Goal: Task Accomplishment & Management: Manage account settings

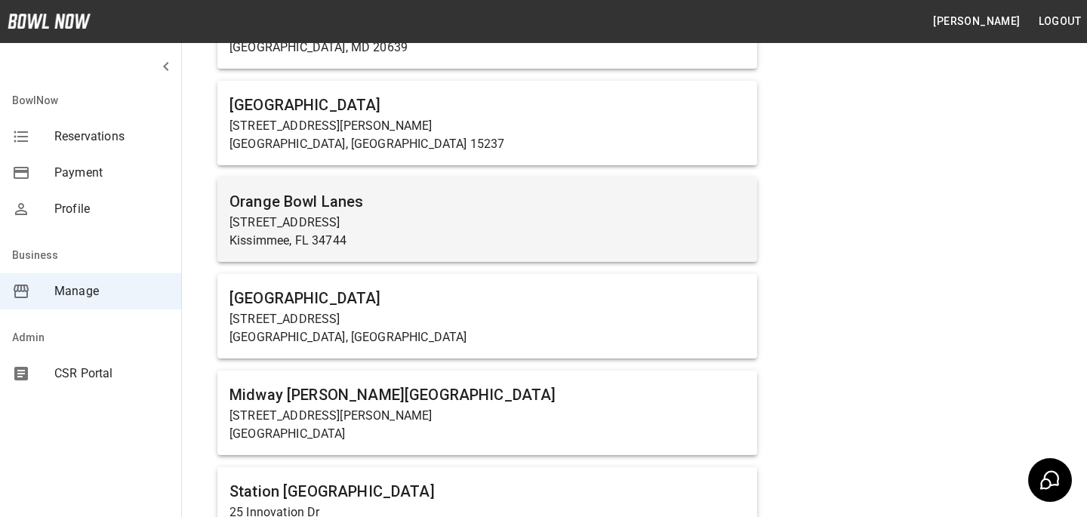
scroll to position [825, 0]
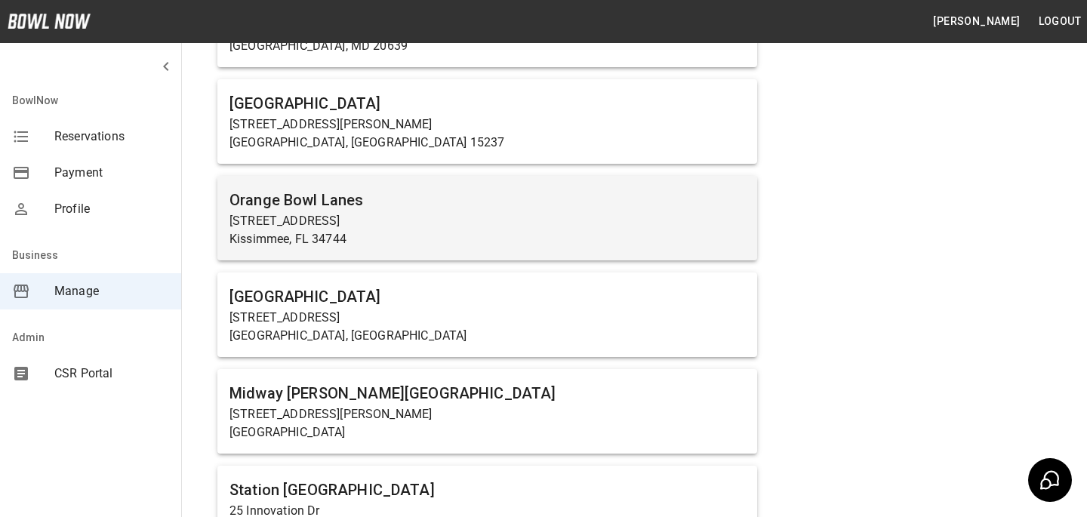
click at [451, 411] on p "[STREET_ADDRESS][PERSON_NAME]" at bounding box center [486, 414] width 515 height 18
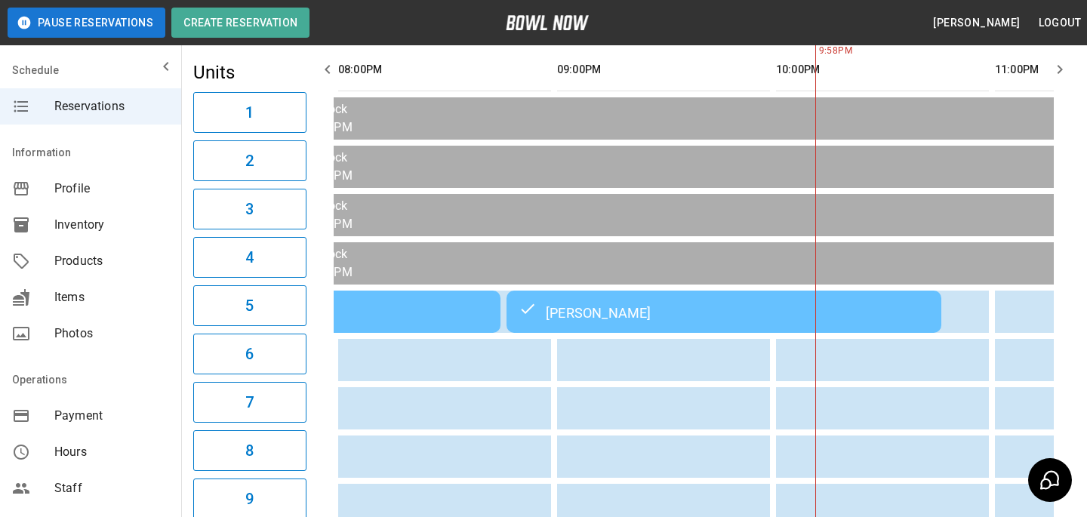
scroll to position [0, 825]
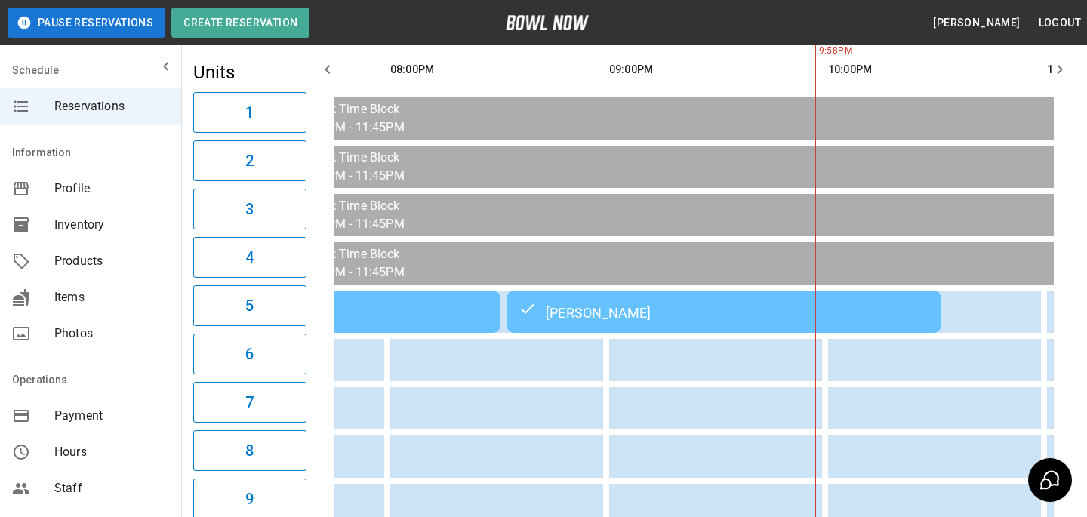
click at [665, 303] on div "[PERSON_NAME]" at bounding box center [723, 312] width 411 height 18
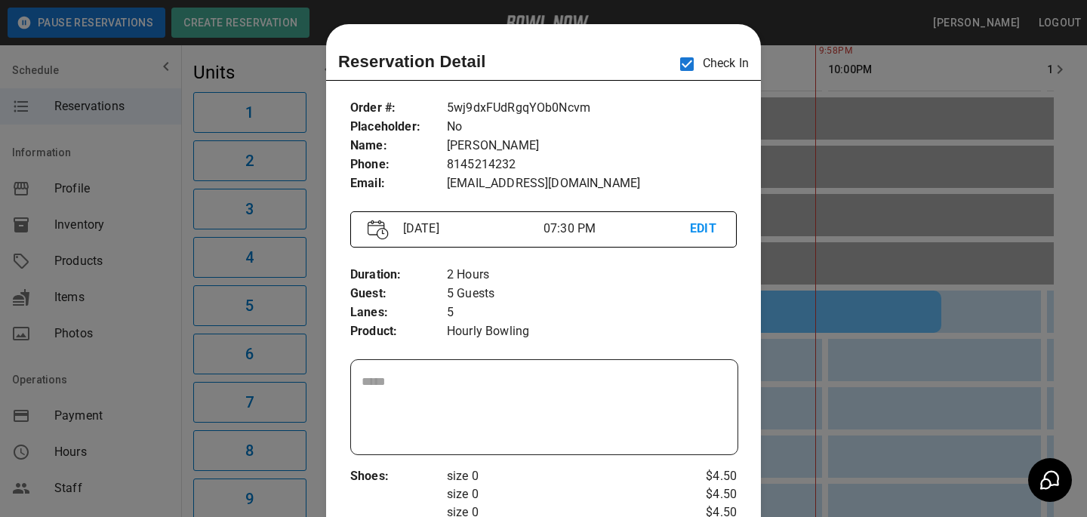
scroll to position [24, 0]
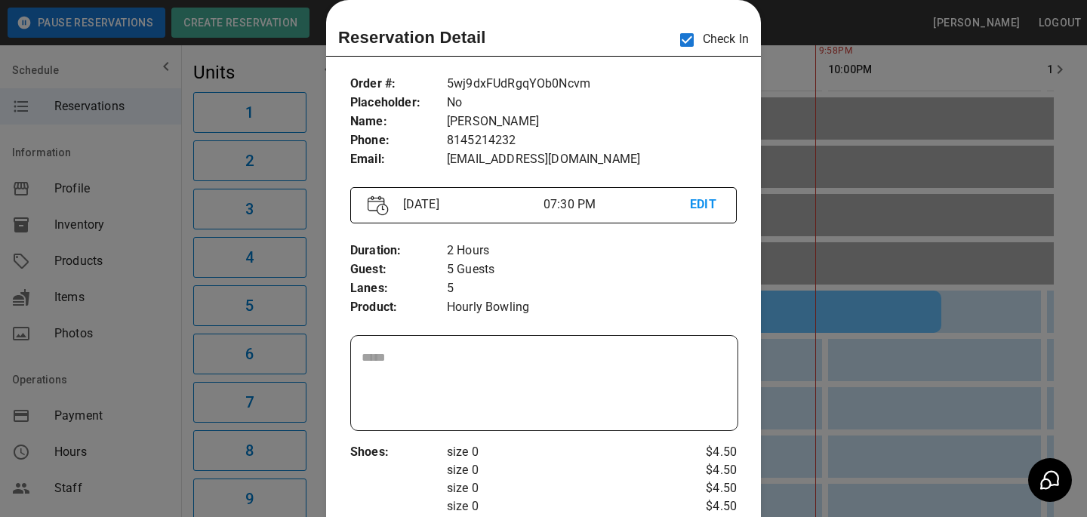
click at [940, 306] on div at bounding box center [543, 258] width 1087 height 517
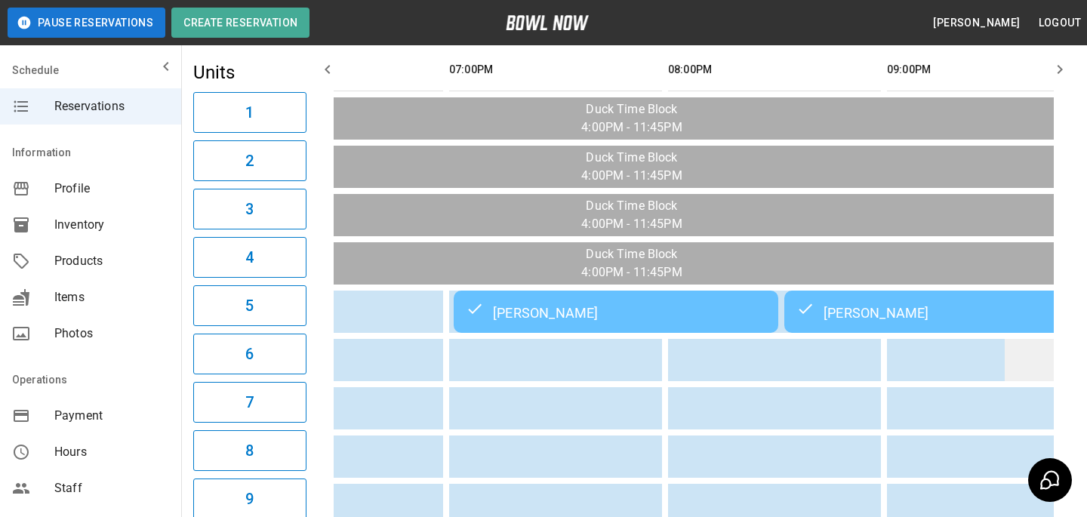
scroll to position [0, 519]
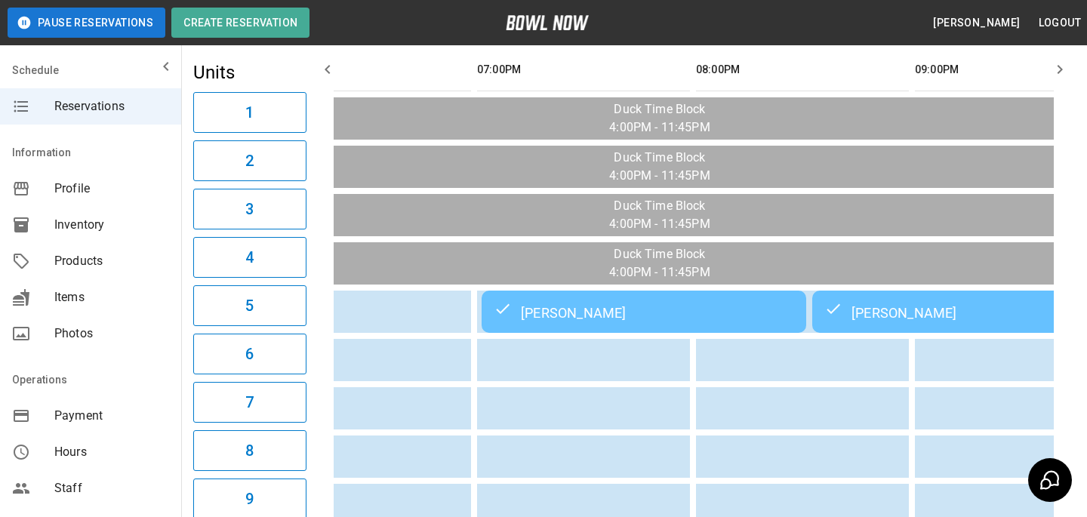
click at [691, 305] on div "[PERSON_NAME]" at bounding box center [644, 312] width 300 height 18
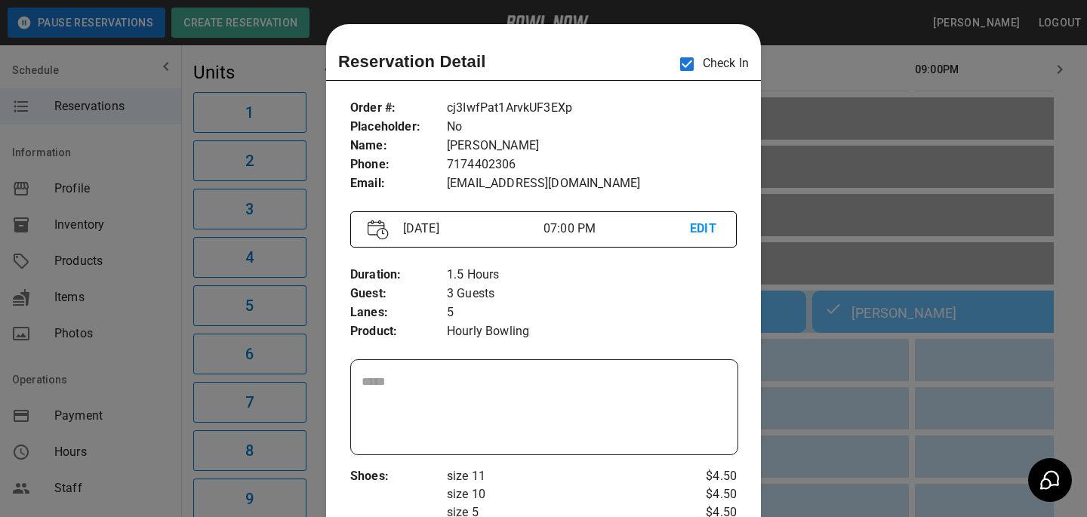
scroll to position [24, 0]
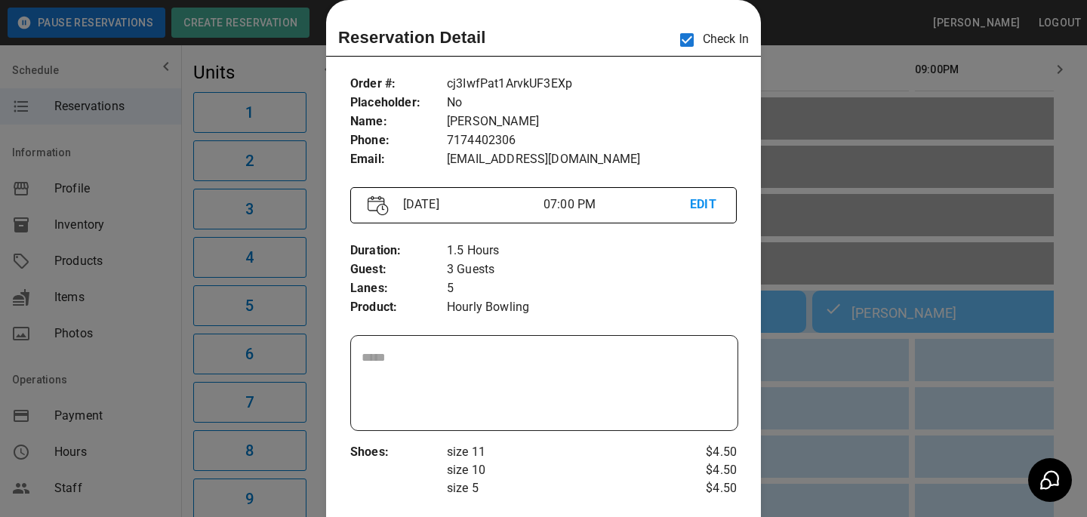
click at [885, 309] on div at bounding box center [543, 258] width 1087 height 517
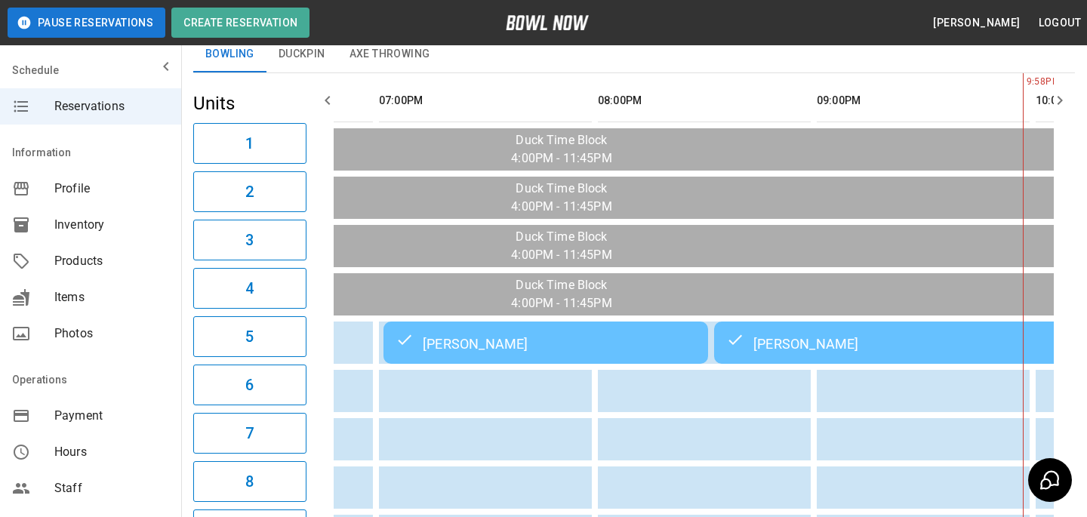
scroll to position [0, 0]
click at [864, 335] on div "[PERSON_NAME]" at bounding box center [929, 343] width 411 height 18
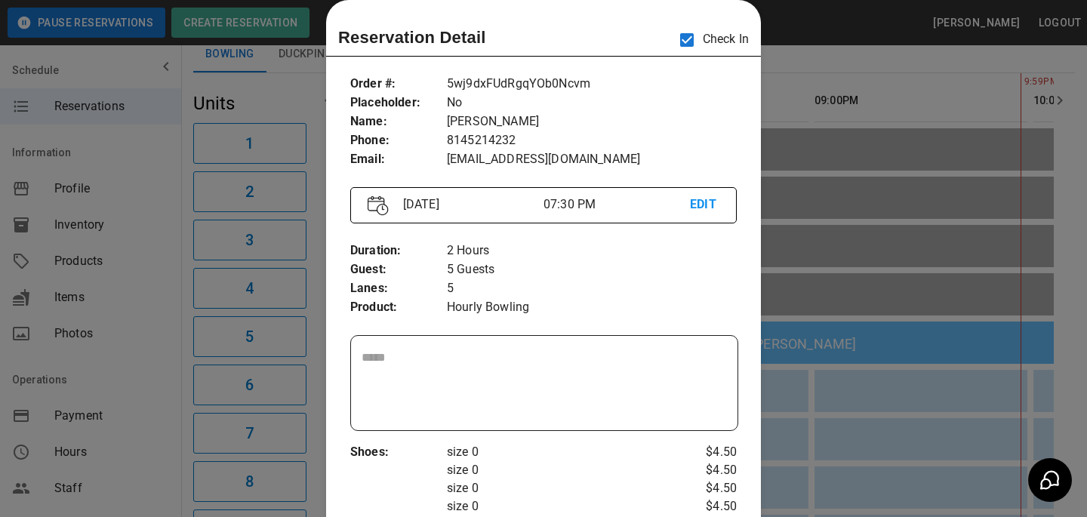
click at [865, 335] on div at bounding box center [543, 258] width 1087 height 517
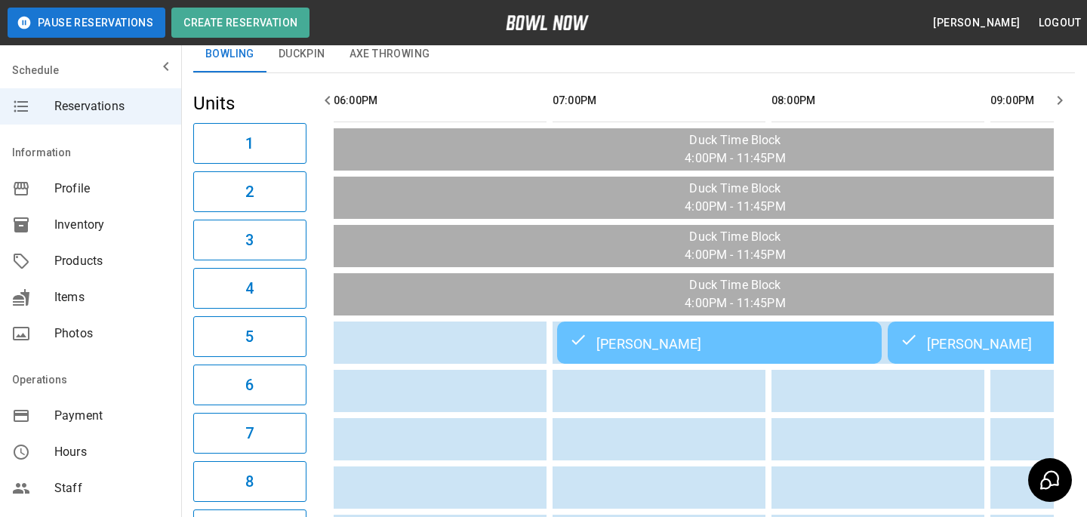
click at [978, 347] on div "[PERSON_NAME]" at bounding box center [1105, 343] width 411 height 18
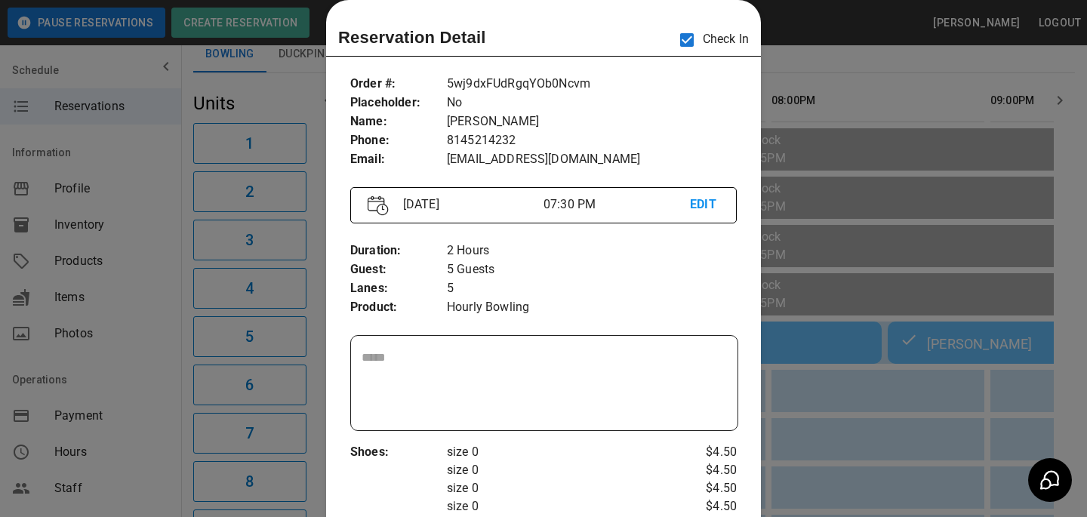
click at [215, 130] on div at bounding box center [543, 258] width 1087 height 517
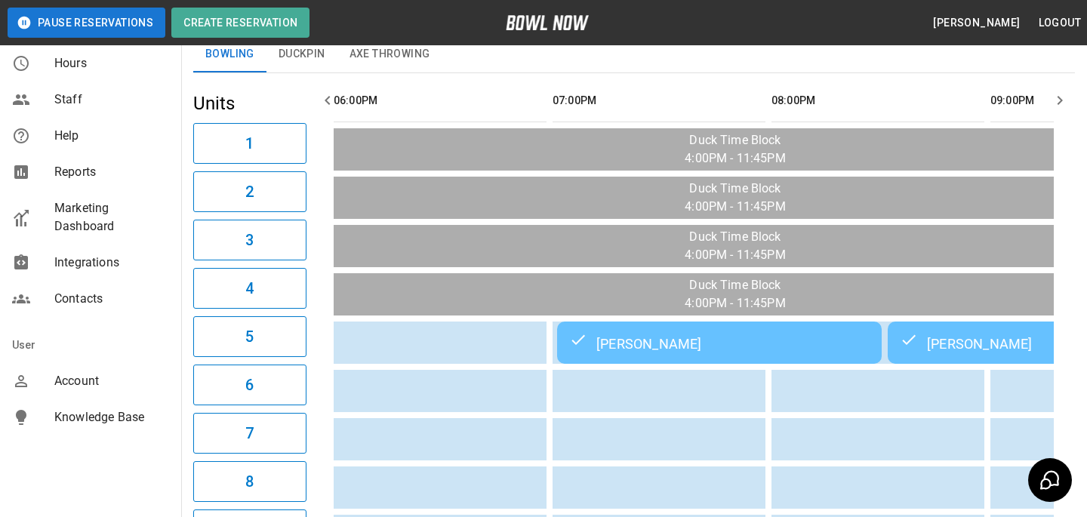
click at [935, 338] on div "[PERSON_NAME]" at bounding box center [1105, 343] width 411 height 18
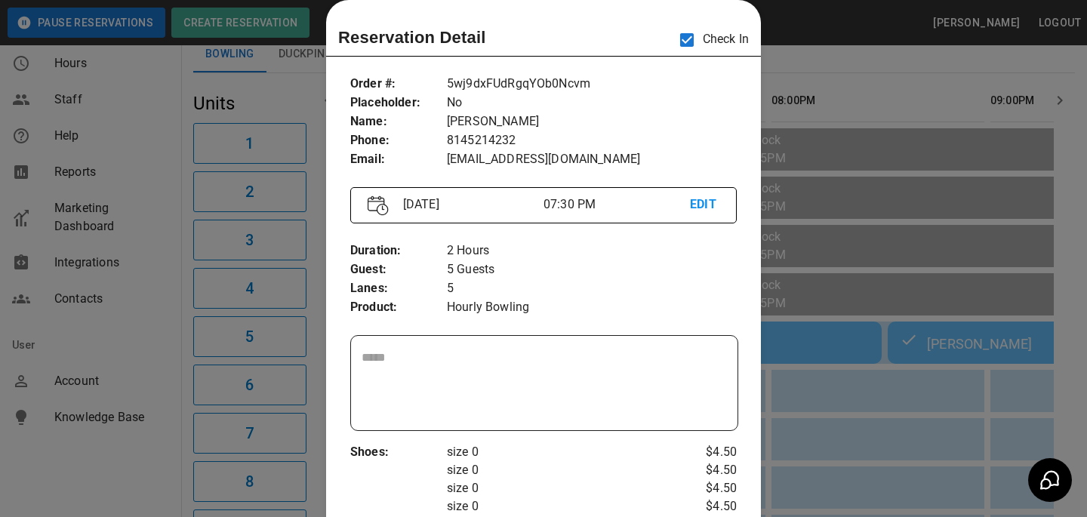
click at [811, 191] on div at bounding box center [543, 258] width 1087 height 517
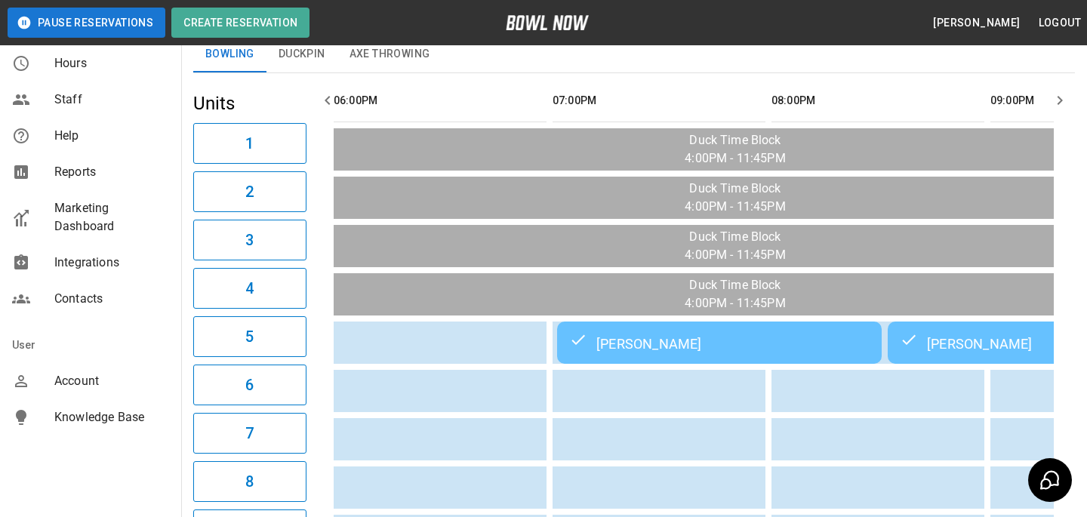
click at [931, 332] on td "[PERSON_NAME]" at bounding box center [1105, 342] width 435 height 42
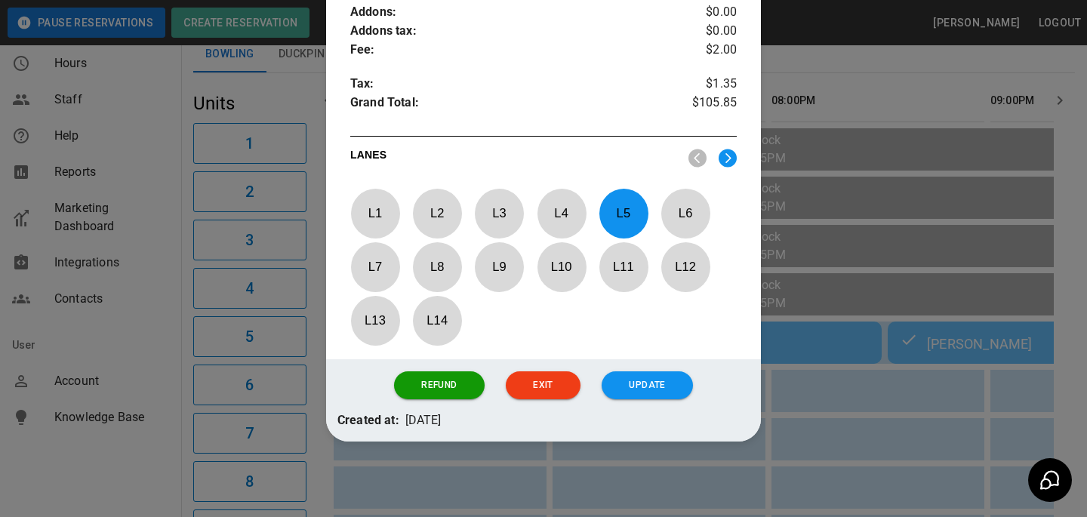
click at [625, 220] on p "L 5" at bounding box center [623, 212] width 50 height 35
click at [452, 218] on p "L 2" at bounding box center [437, 212] width 50 height 35
click at [426, 213] on p "L 2" at bounding box center [437, 212] width 50 height 35
click at [647, 214] on p "L 5" at bounding box center [623, 212] width 50 height 35
click at [663, 214] on p "L 6" at bounding box center [685, 212] width 50 height 35
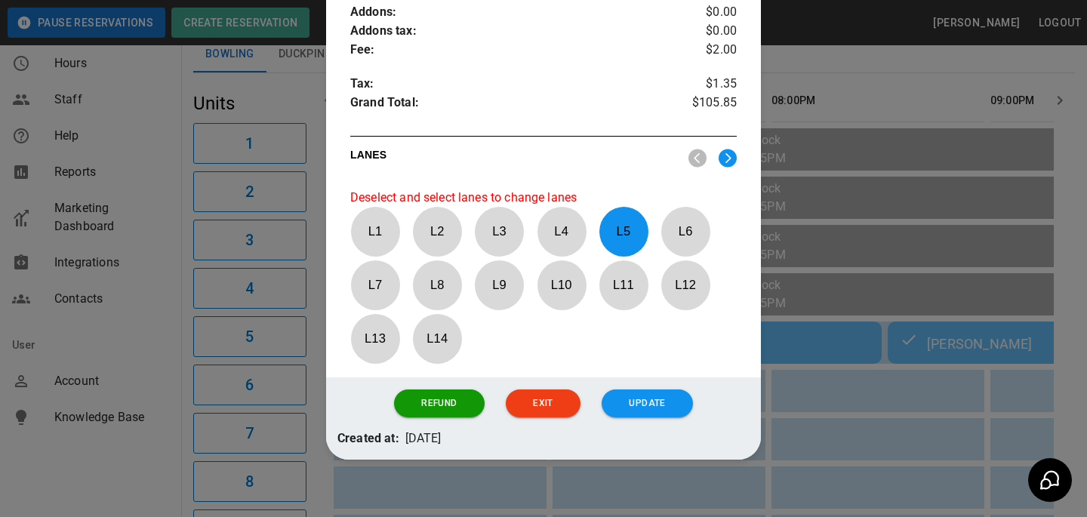
click at [629, 241] on p "L 5" at bounding box center [623, 231] width 50 height 35
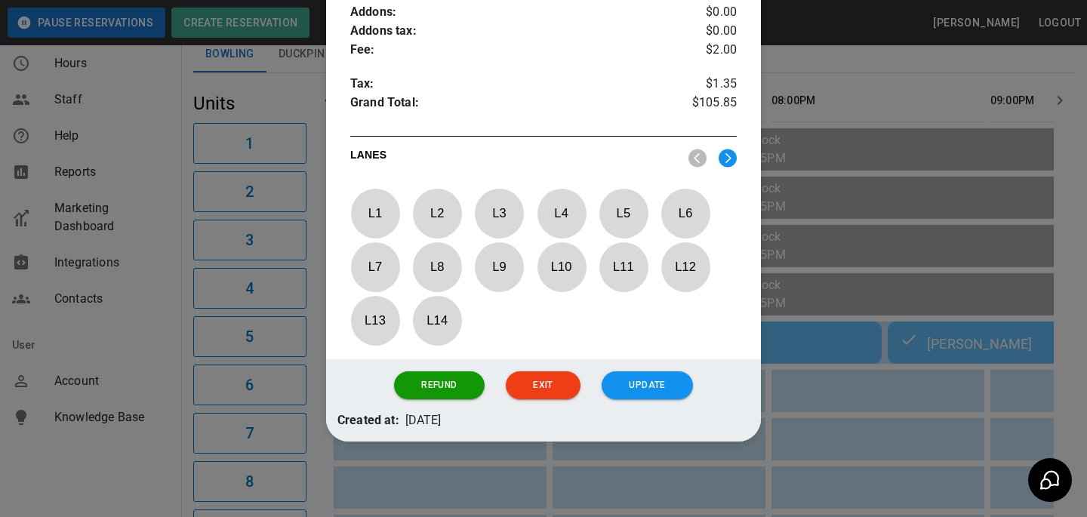
click at [688, 241] on div "L 1 L 2 L 3 L 4 L 5 L 6 L 7 L 8 L 9 L 10 L 11 L 12 L 13 L 14" at bounding box center [543, 263] width 386 height 148
click at [688, 214] on p "L 6" at bounding box center [685, 212] width 50 height 35
click at [666, 374] on button "Update" at bounding box center [646, 385] width 91 height 28
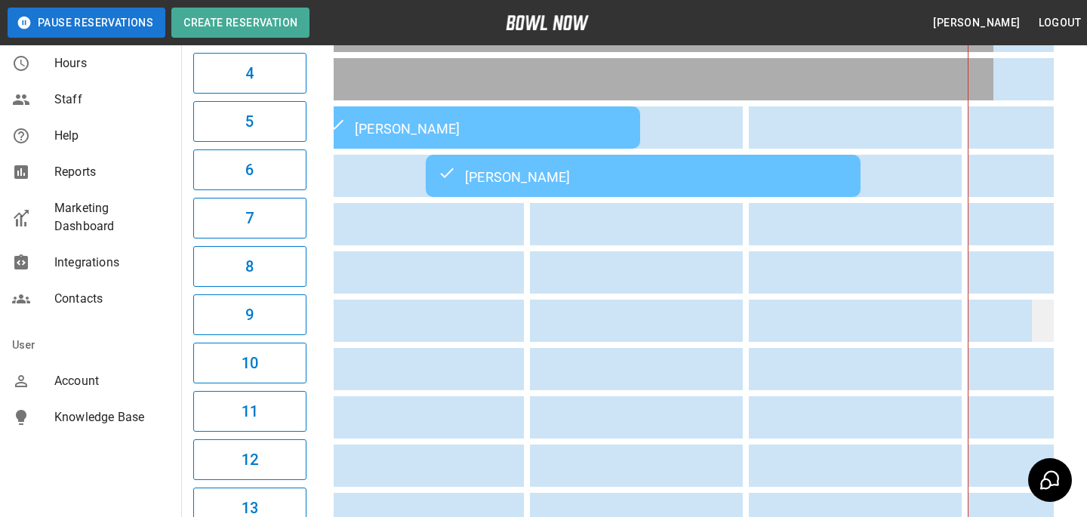
scroll to position [0, 413]
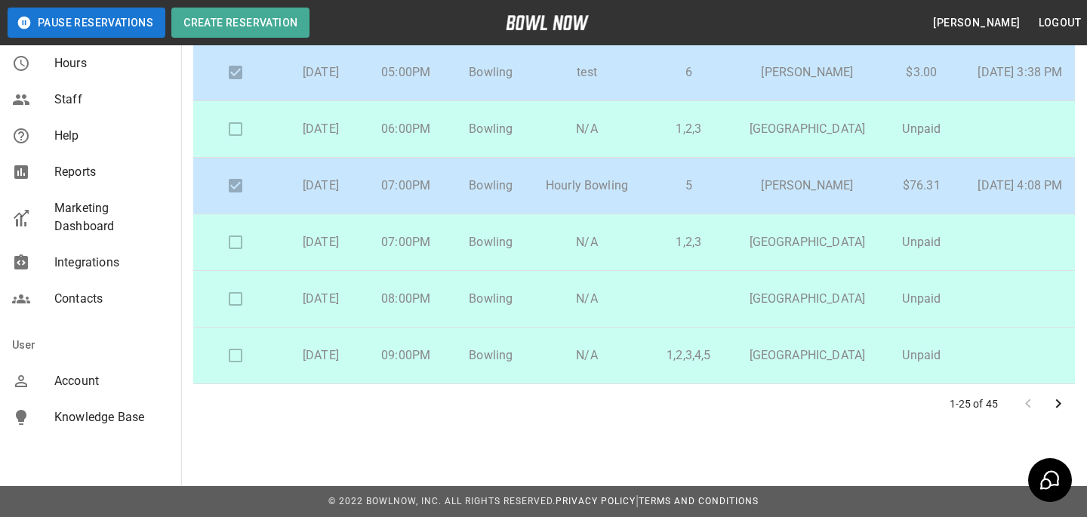
click at [680, 138] on p "1,2,3" at bounding box center [688, 129] width 72 height 18
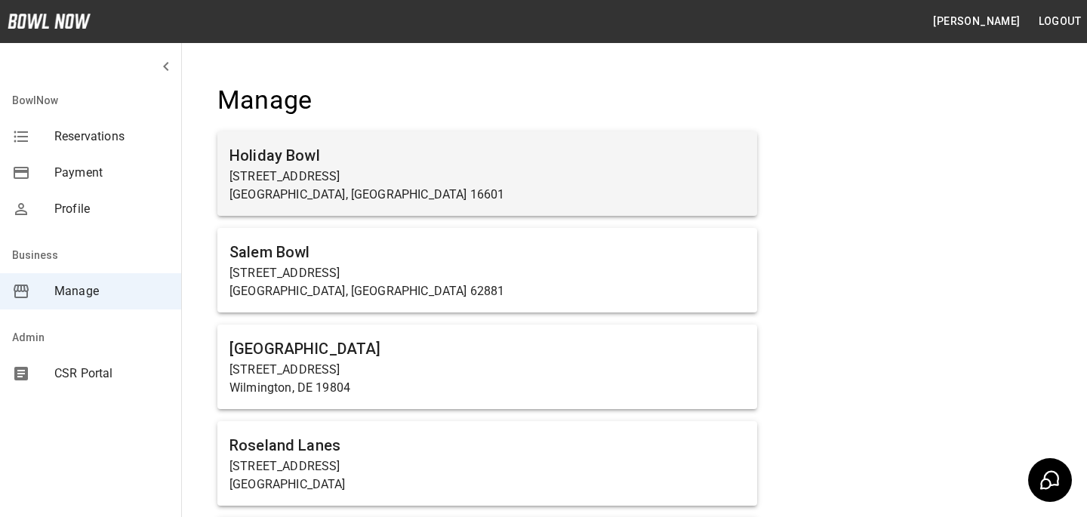
scroll to position [6176, 0]
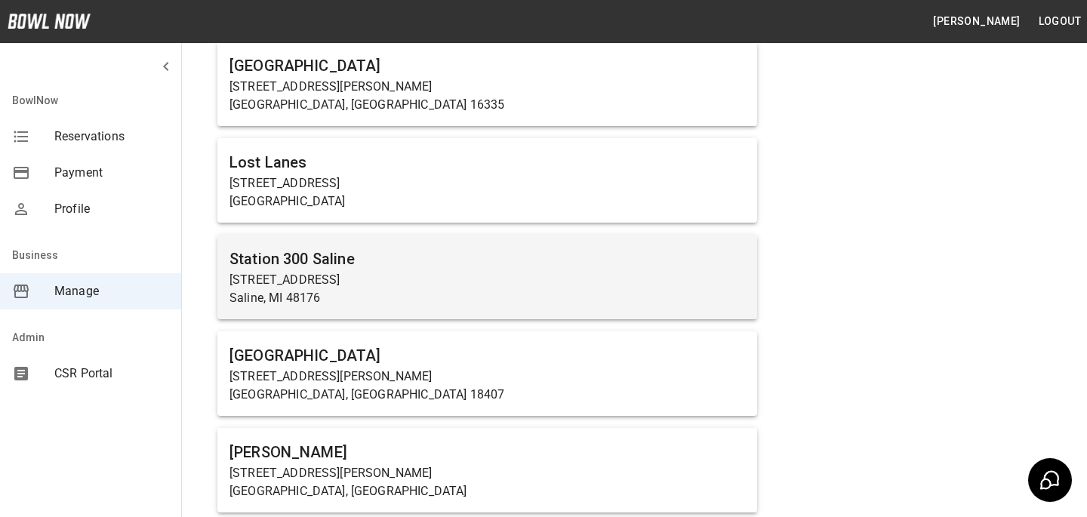
click at [429, 272] on p "[STREET_ADDRESS]" at bounding box center [486, 280] width 515 height 18
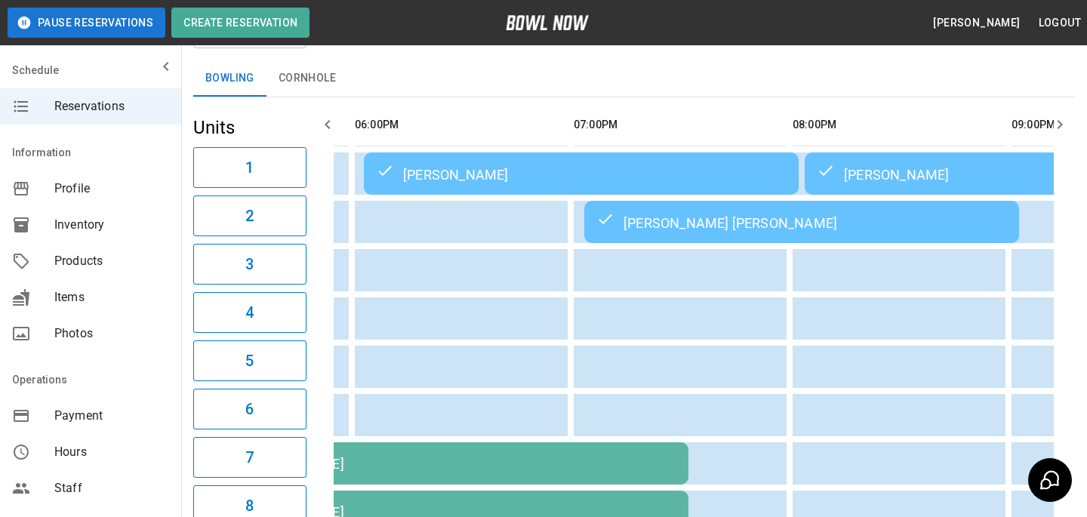
click at [685, 223] on div "Fiona Pratt-MacDonald Pratt-MacDonald" at bounding box center [801, 222] width 411 height 18
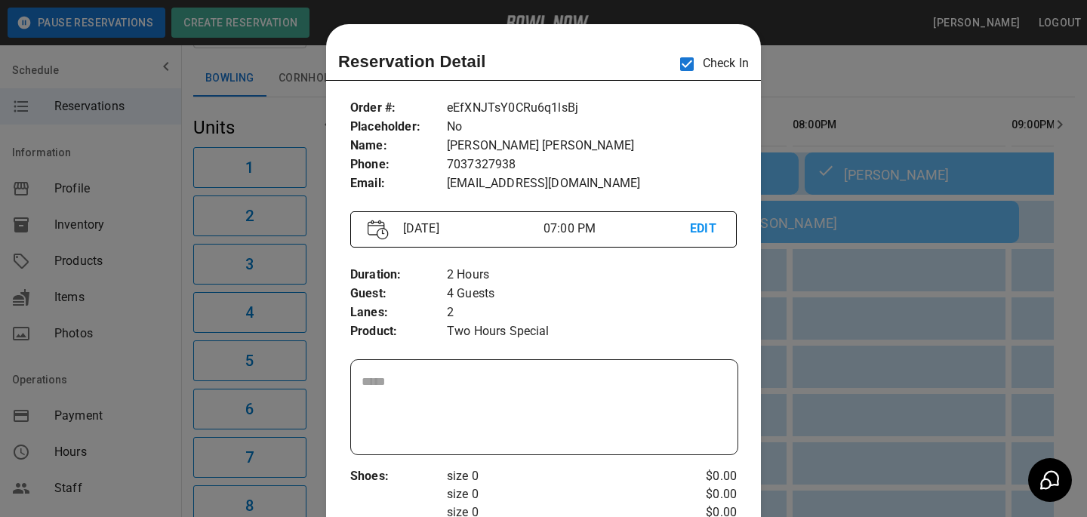
scroll to position [24, 0]
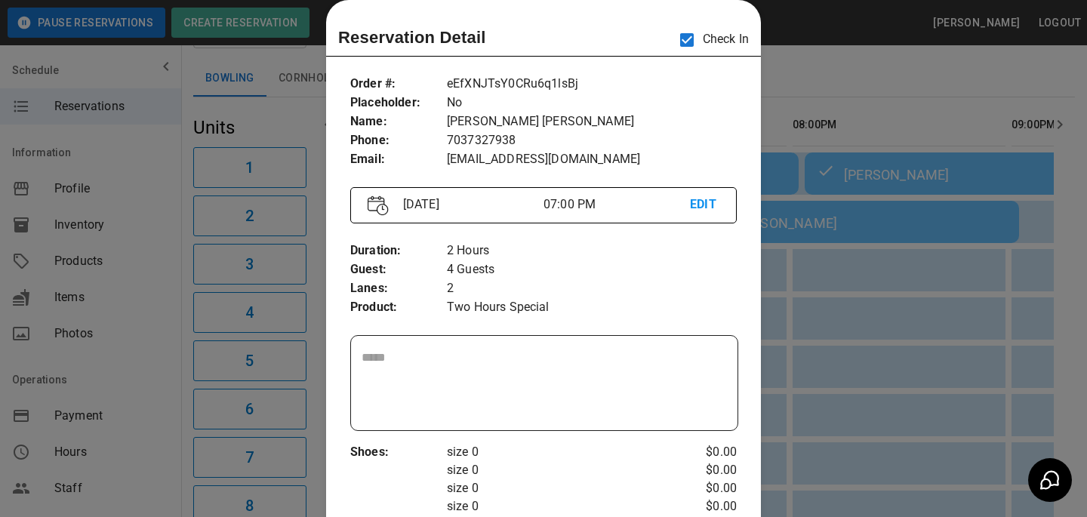
click at [858, 241] on div at bounding box center [543, 258] width 1087 height 517
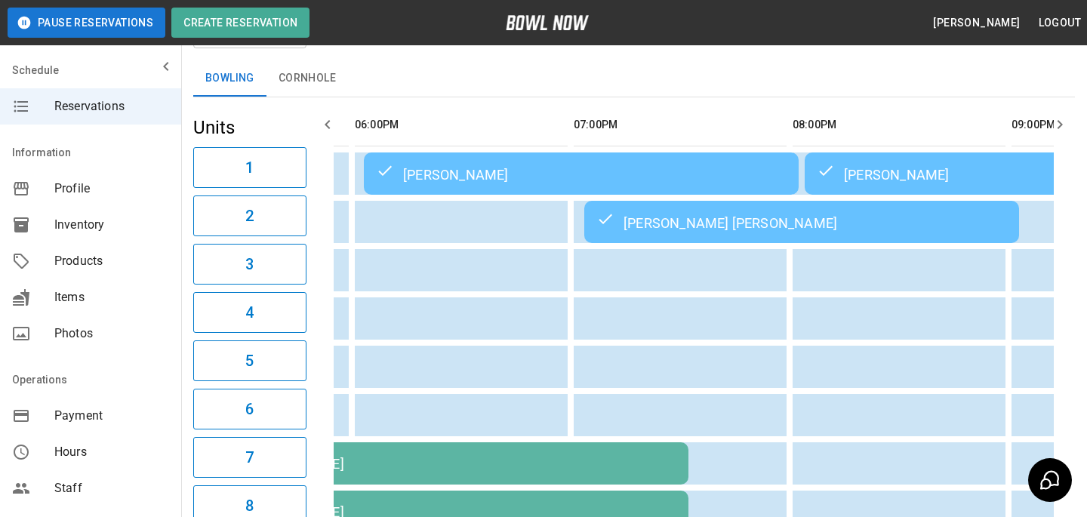
click at [558, 173] on div "Amanda Dalton" at bounding box center [581, 174] width 411 height 18
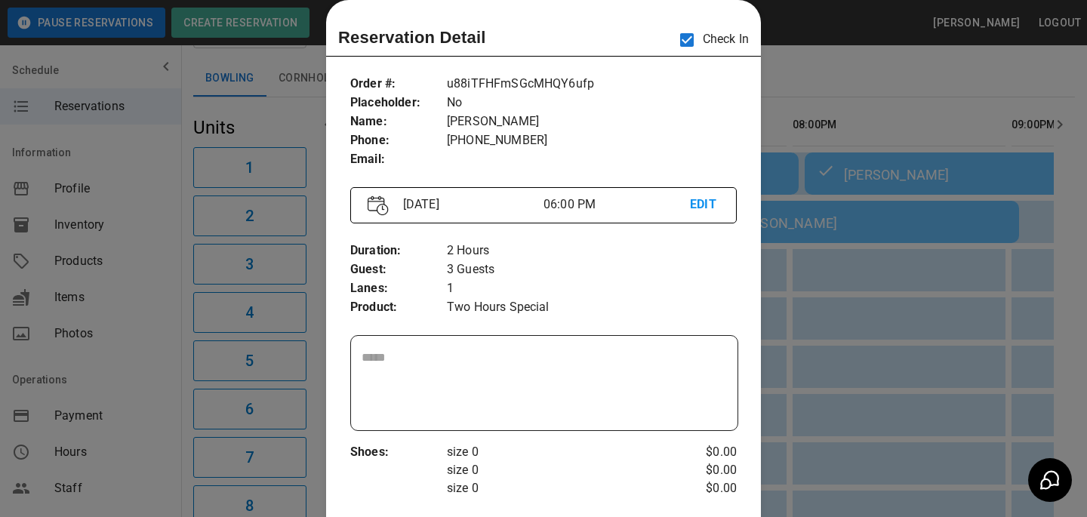
click at [823, 219] on div at bounding box center [543, 258] width 1087 height 517
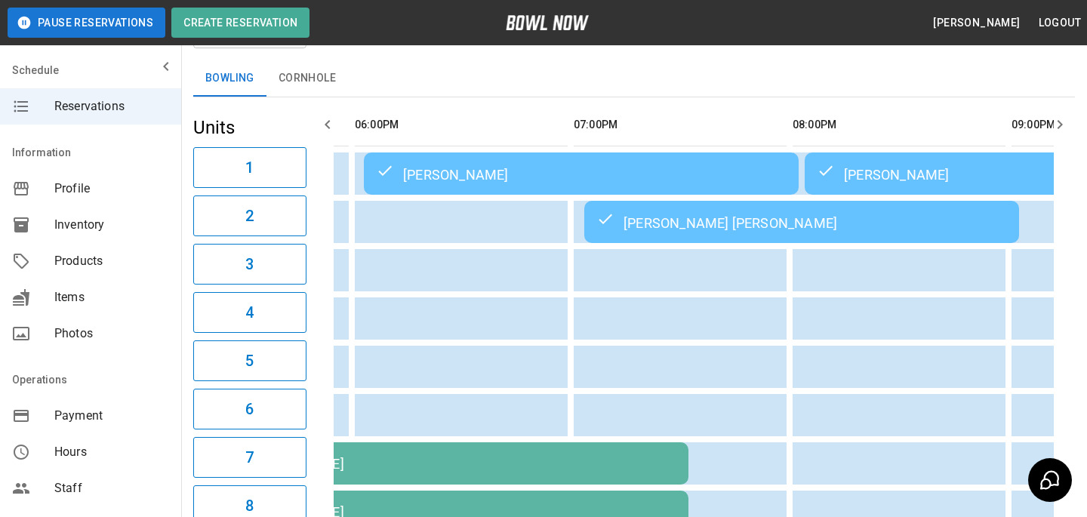
click at [912, 174] on div "Larry Agbor" at bounding box center [1022, 174] width 411 height 18
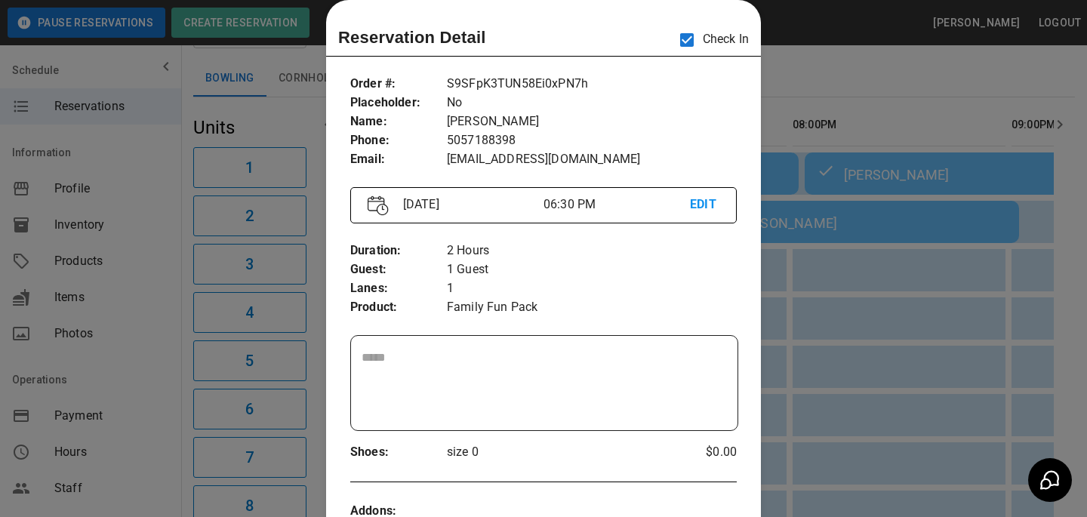
click at [949, 248] on div at bounding box center [543, 258] width 1087 height 517
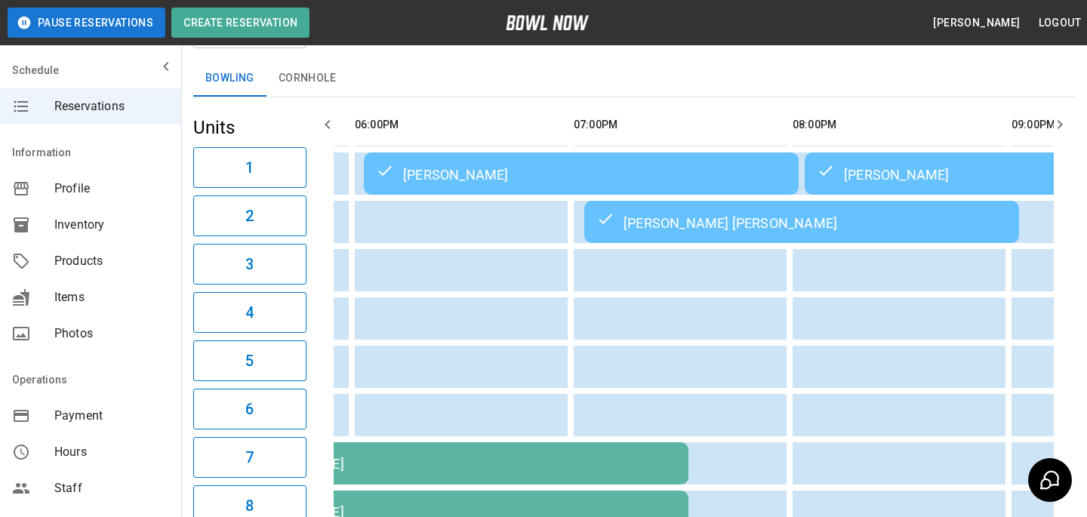
click at [848, 172] on div "Larry Agbor" at bounding box center [1022, 174] width 411 height 18
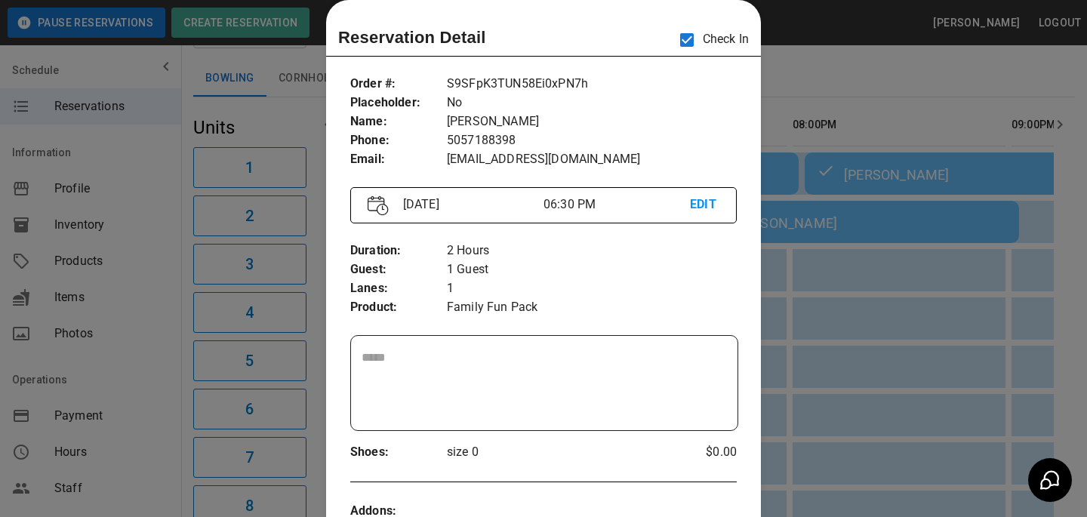
click at [848, 172] on div at bounding box center [543, 258] width 1087 height 517
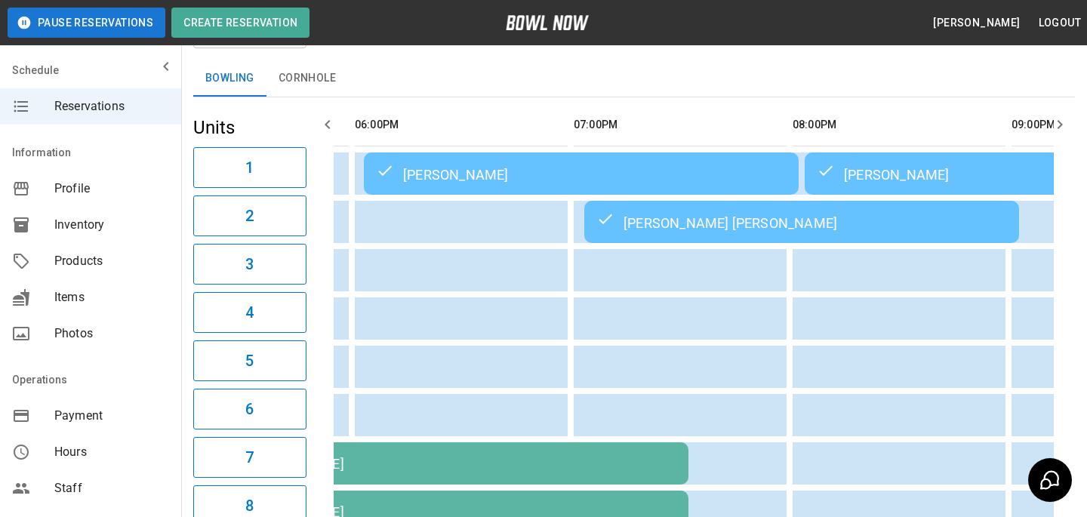
click at [848, 173] on div "Larry Agbor" at bounding box center [1022, 174] width 411 height 18
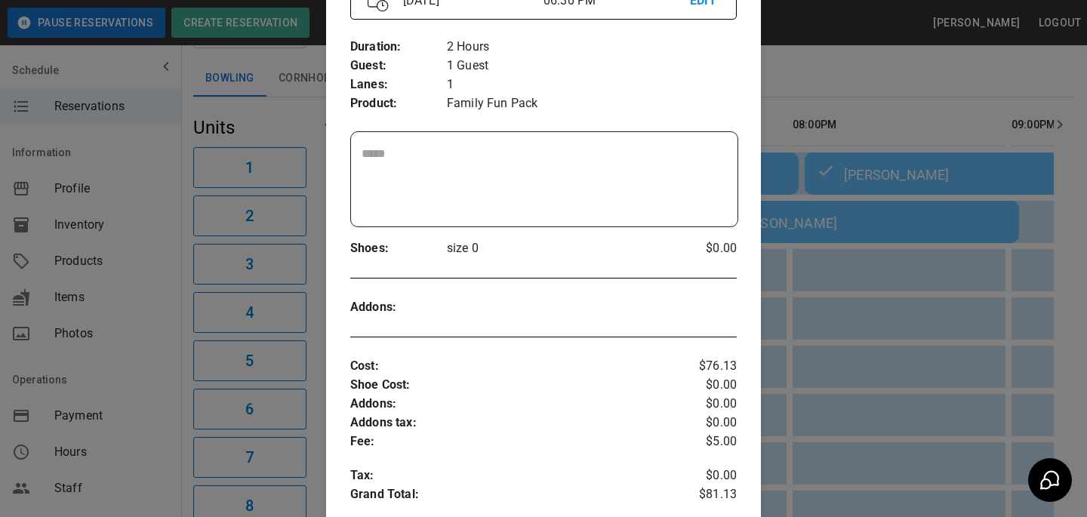
scroll to position [365, 0]
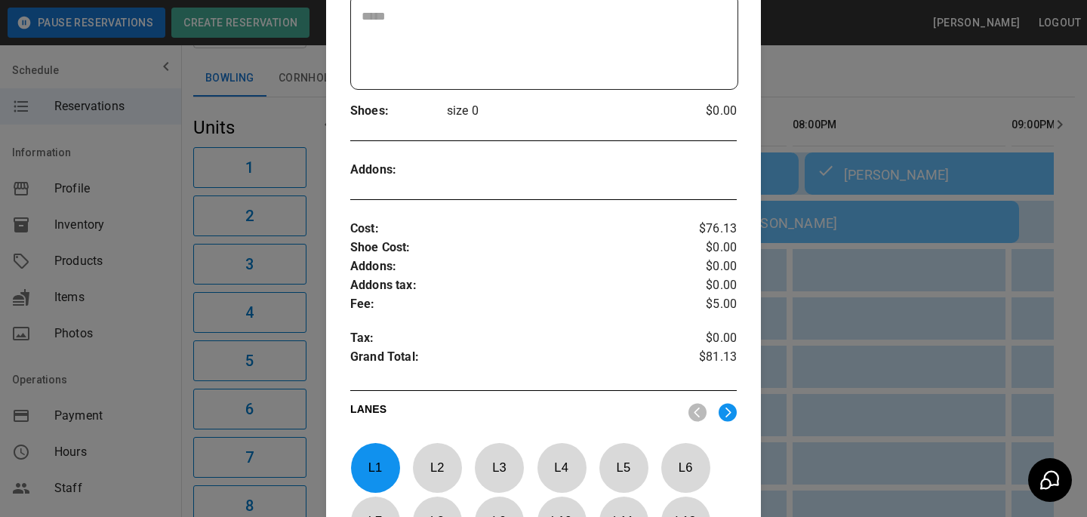
click at [381, 451] on p "L 1" at bounding box center [375, 467] width 50 height 35
click at [490, 455] on p "L 3" at bounding box center [499, 467] width 50 height 35
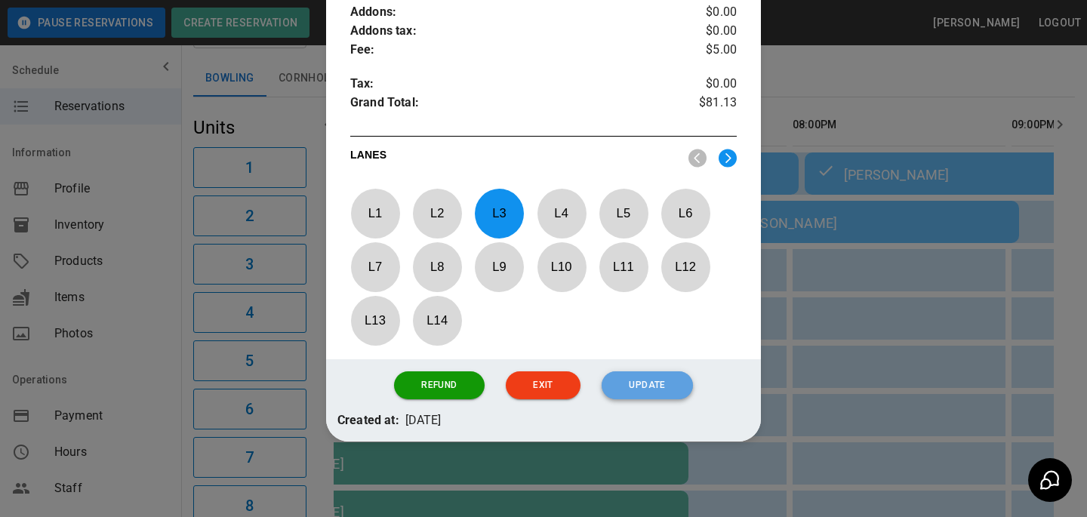
click at [666, 393] on button "Update" at bounding box center [646, 385] width 91 height 28
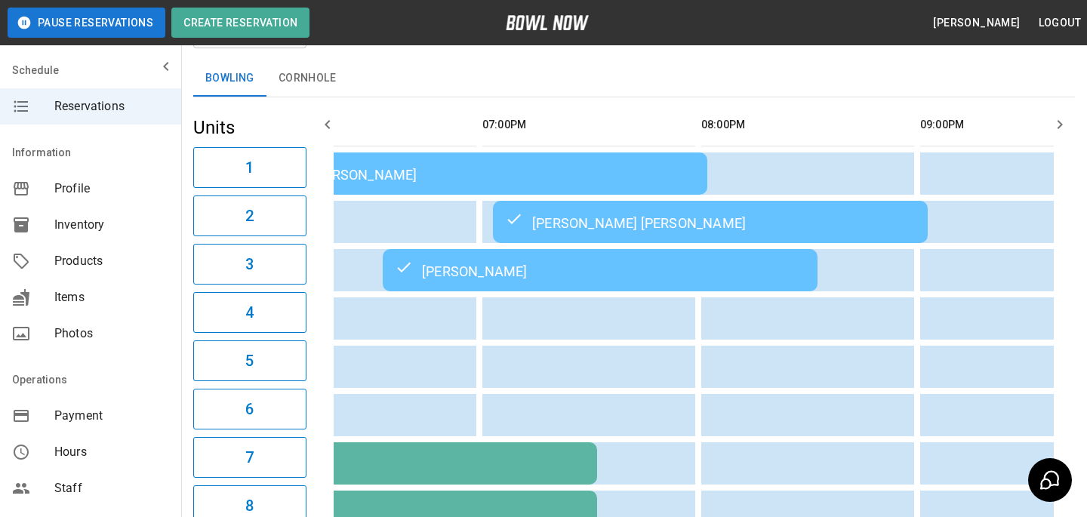
scroll to position [0, 1605]
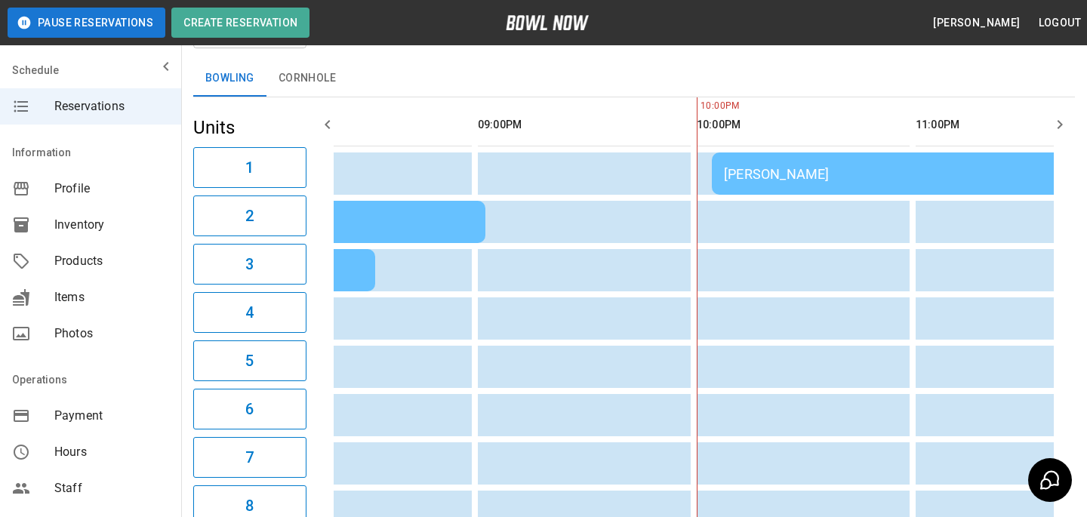
click at [841, 186] on td "Boaz Householder" at bounding box center [929, 173] width 435 height 42
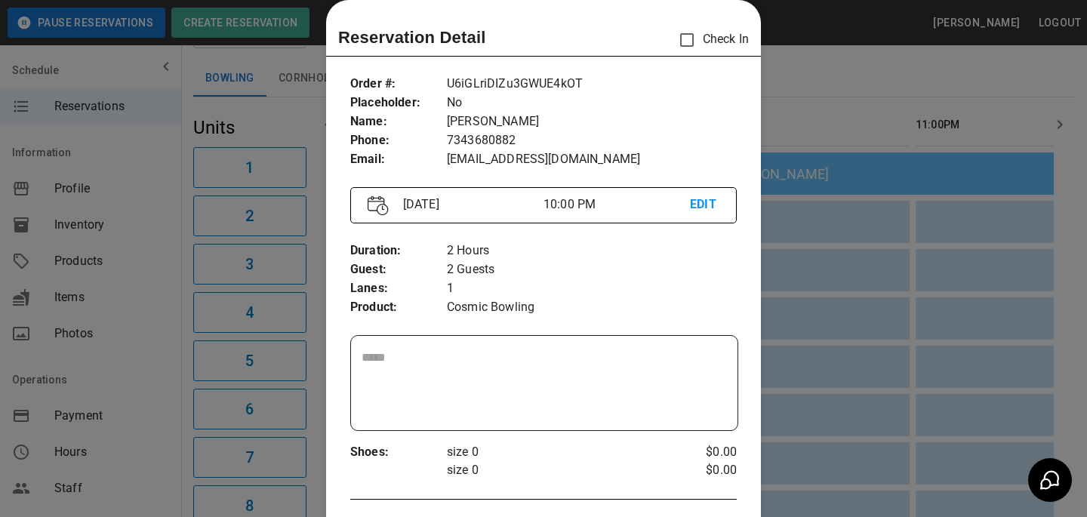
click at [945, 271] on div at bounding box center [543, 258] width 1087 height 517
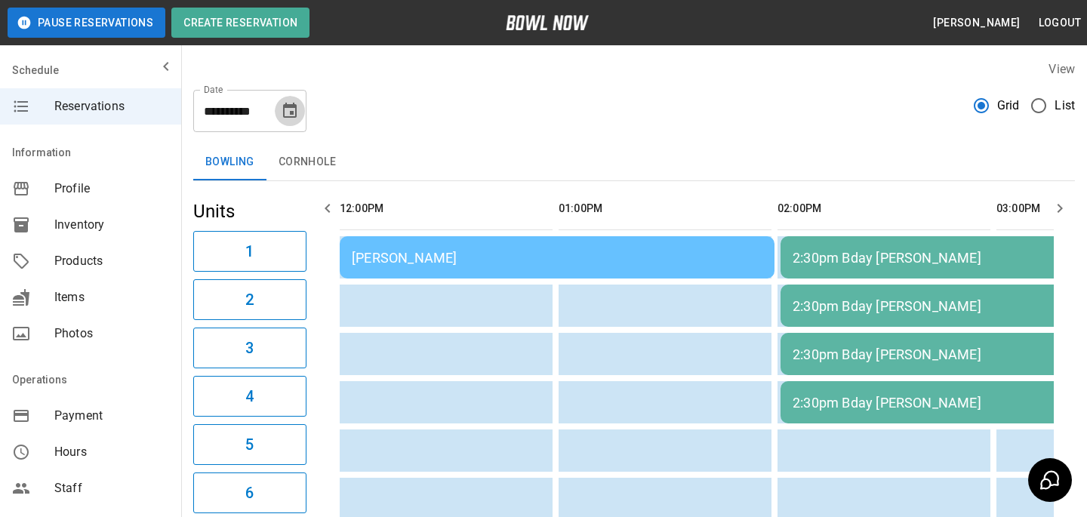
click at [303, 114] on button "Choose date, selected date is Sep 5, 2025" at bounding box center [290, 111] width 30 height 30
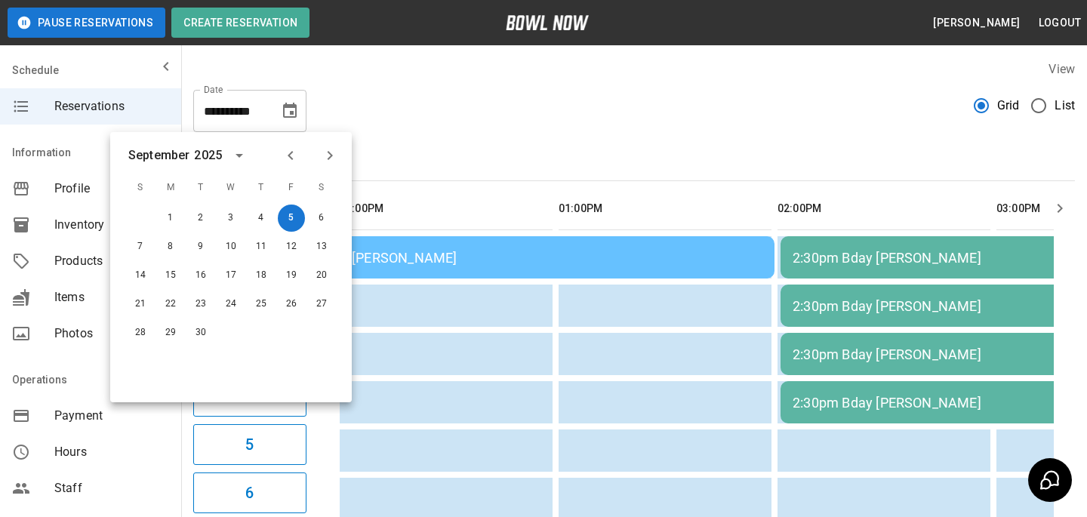
click at [291, 111] on icon "Choose date, selected date is Sep 5, 2025" at bounding box center [290, 110] width 14 height 15
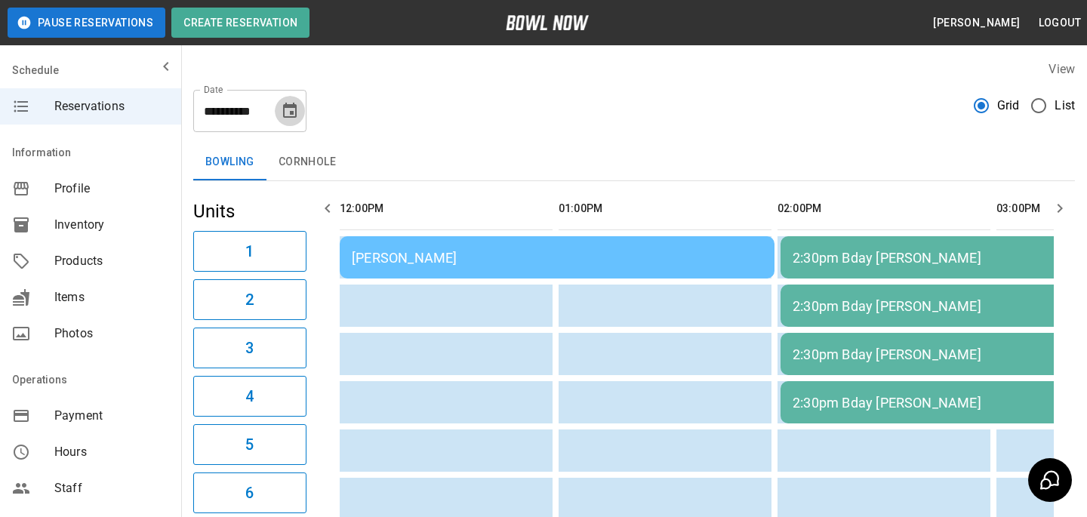
click at [291, 111] on icon "Choose date, selected date is Sep 5, 2025" at bounding box center [290, 110] width 14 height 15
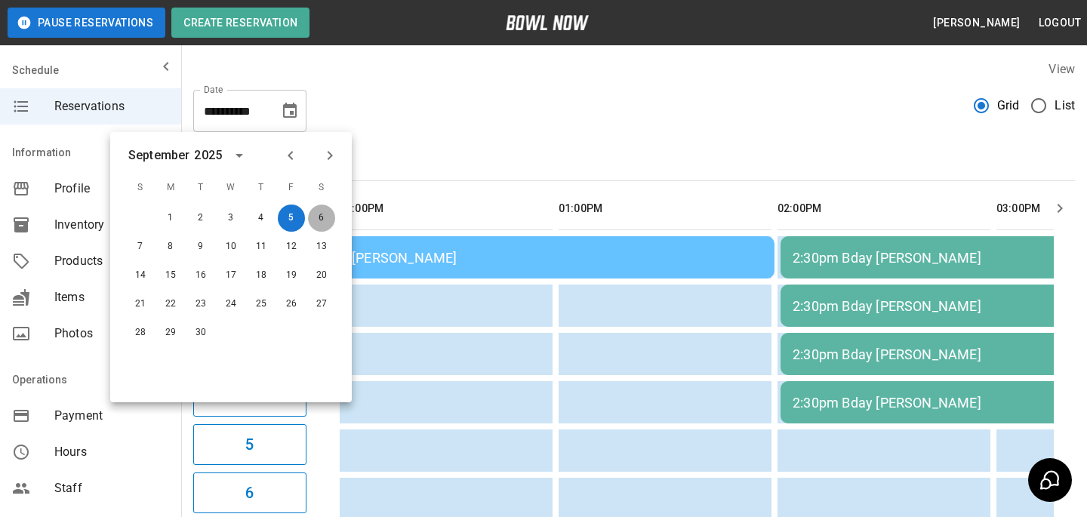
click at [327, 218] on button "6" at bounding box center [321, 218] width 27 height 27
type input "**********"
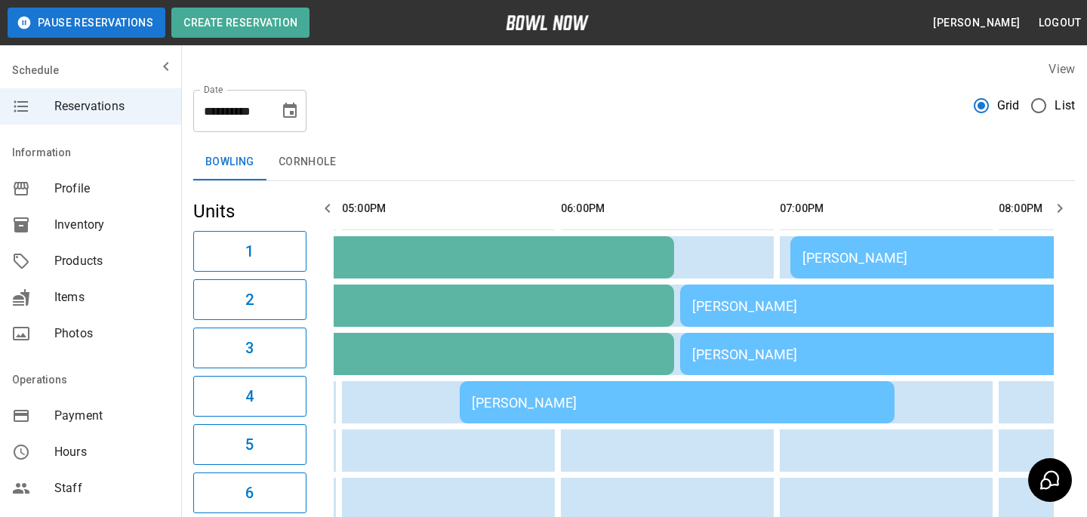
click at [557, 398] on div "James Wiegand" at bounding box center [677, 403] width 411 height 16
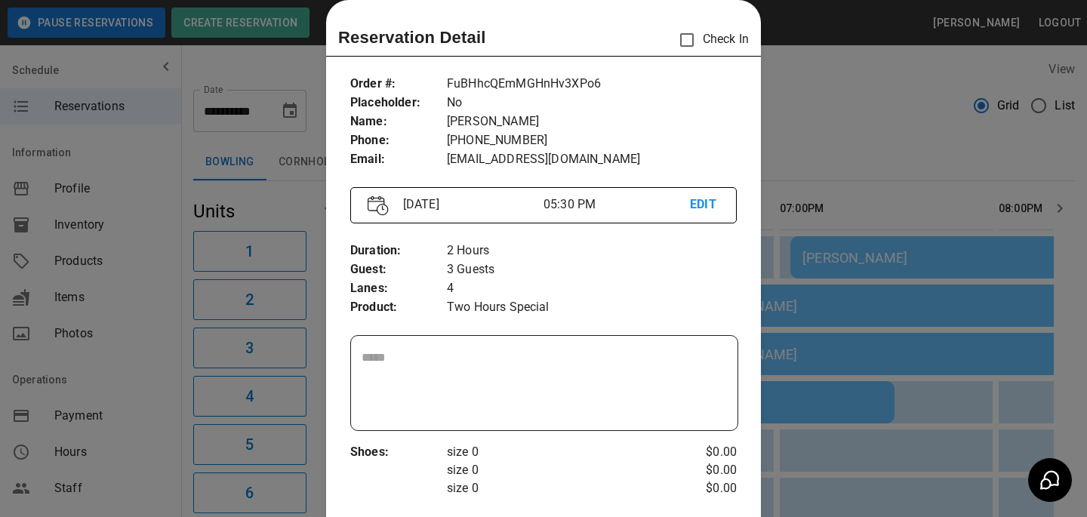
click at [822, 338] on div at bounding box center [543, 258] width 1087 height 517
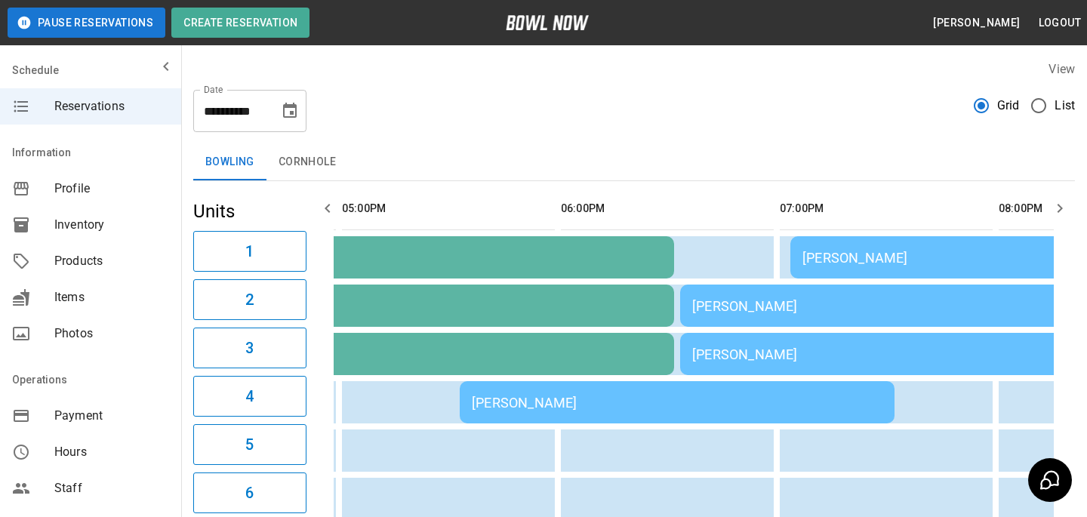
click at [768, 346] on div "Courtney Vanderlaan" at bounding box center [897, 354] width 411 height 16
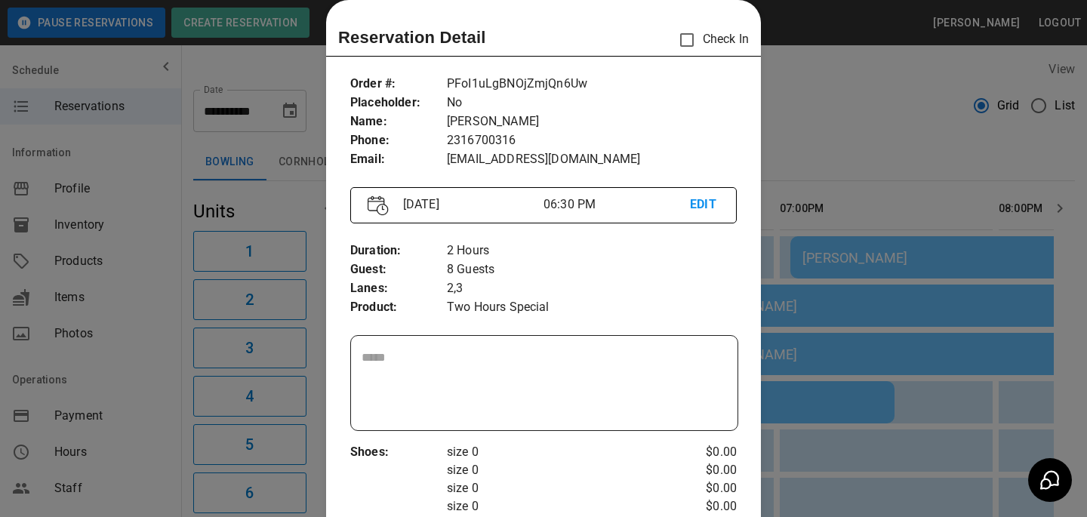
click at [916, 296] on div at bounding box center [543, 258] width 1087 height 517
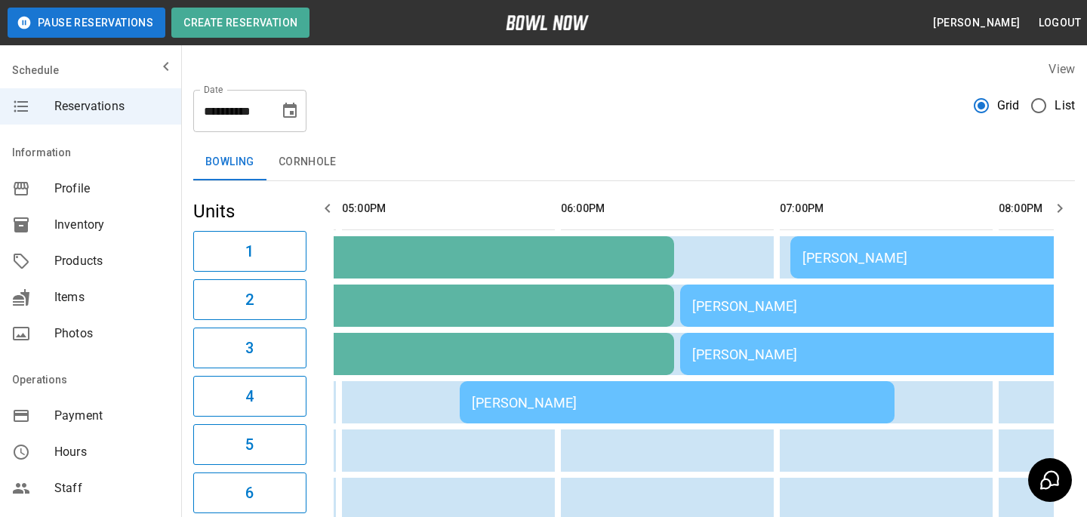
click at [894, 266] on td "Dongming Yang" at bounding box center [1007, 257] width 435 height 42
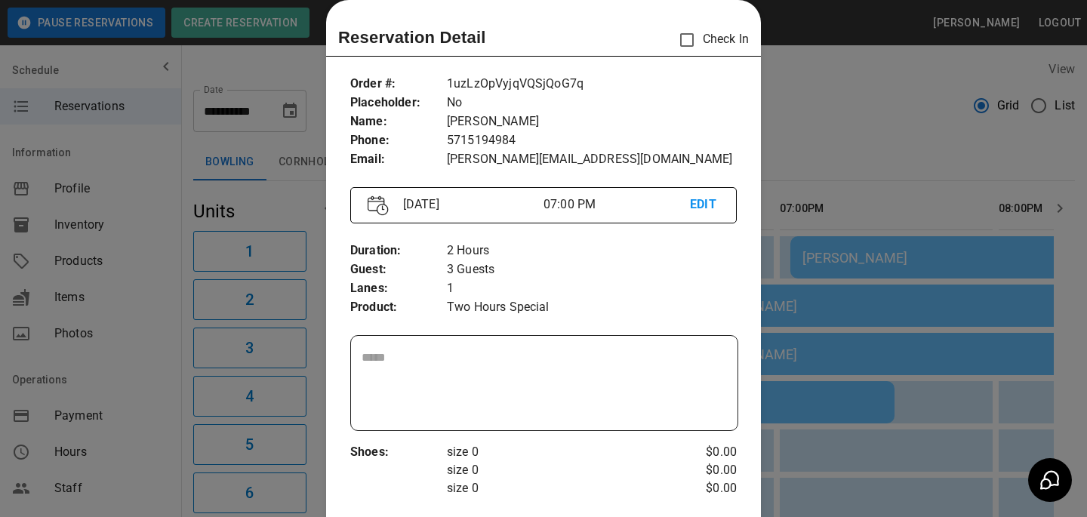
click at [912, 276] on div at bounding box center [543, 258] width 1087 height 517
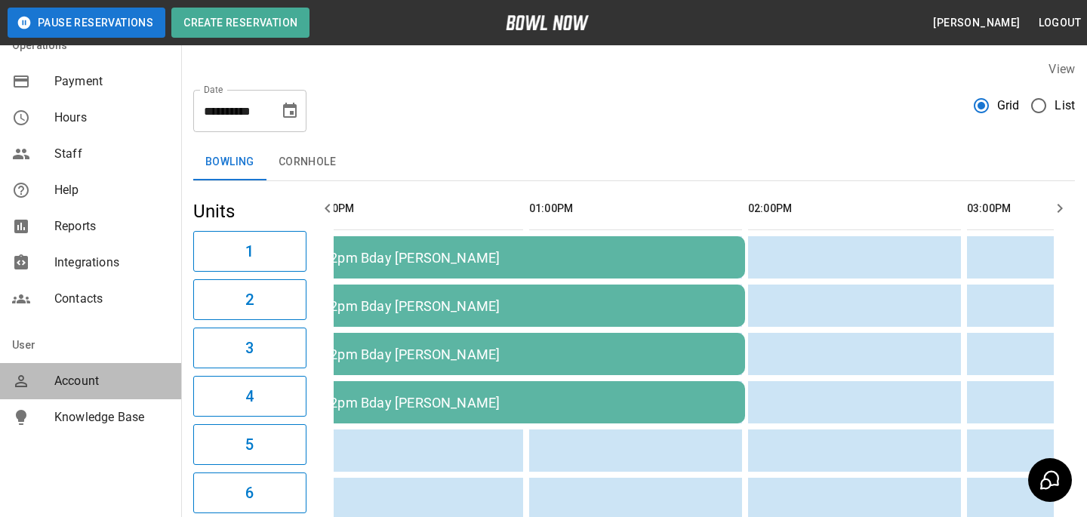
click at [66, 377] on span "Account" at bounding box center [111, 381] width 115 height 18
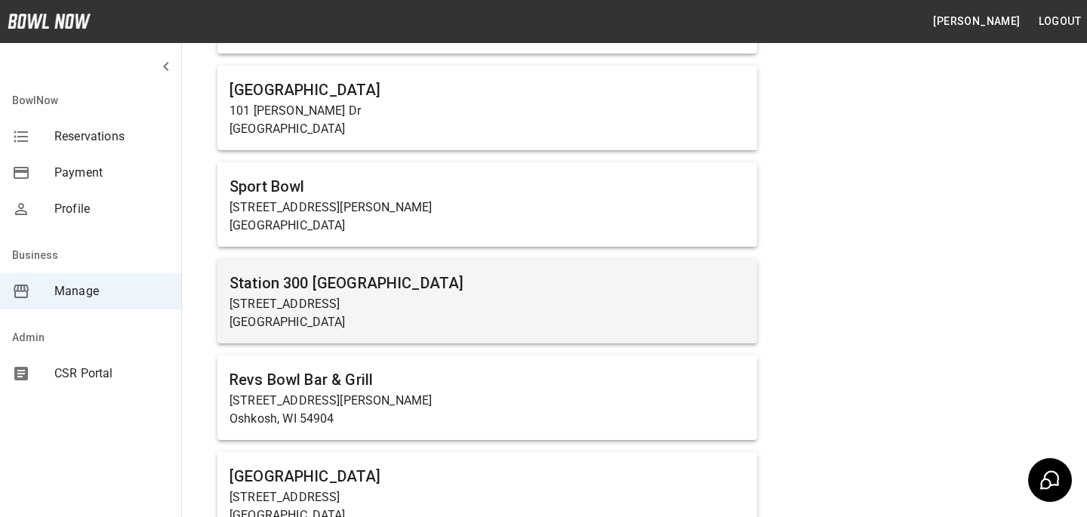
click at [396, 271] on h6 "Station 300 [GEOGRAPHIC_DATA]" at bounding box center [486, 283] width 515 height 24
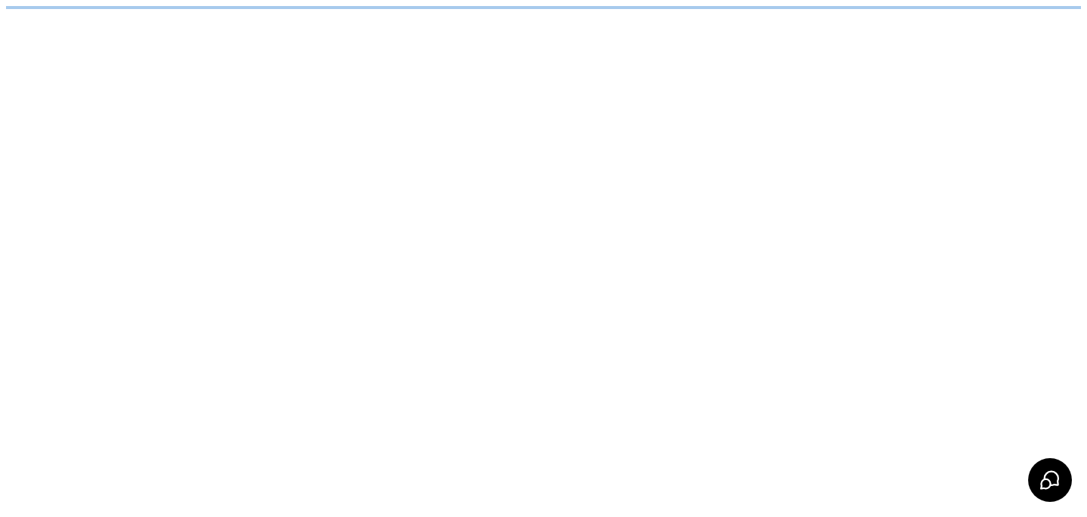
click at [396, 15] on html "/businesses/f1BmP4P9RzC9wfBEzrFL/reservations" at bounding box center [543, 7] width 1087 height 15
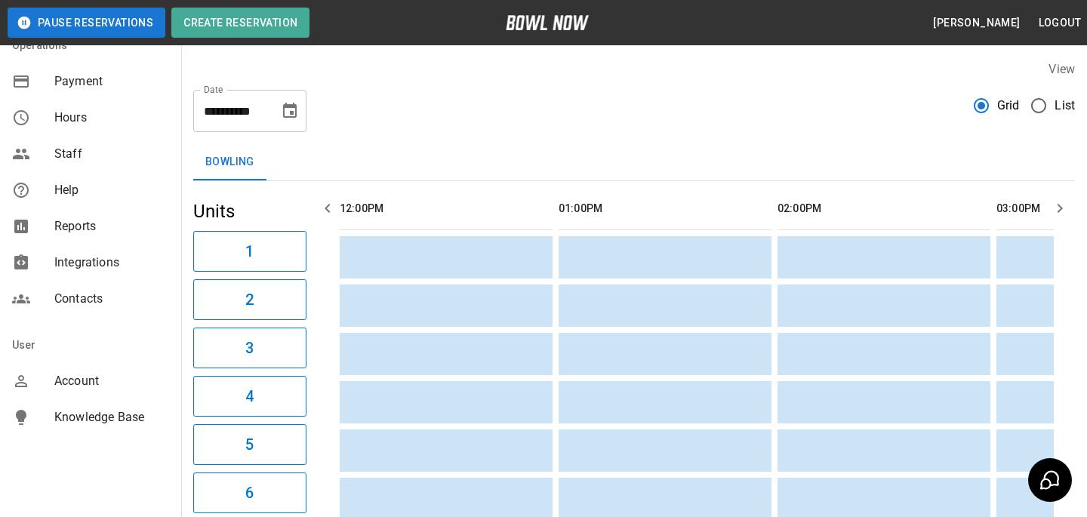
click at [113, 388] on span "Account" at bounding box center [111, 381] width 115 height 18
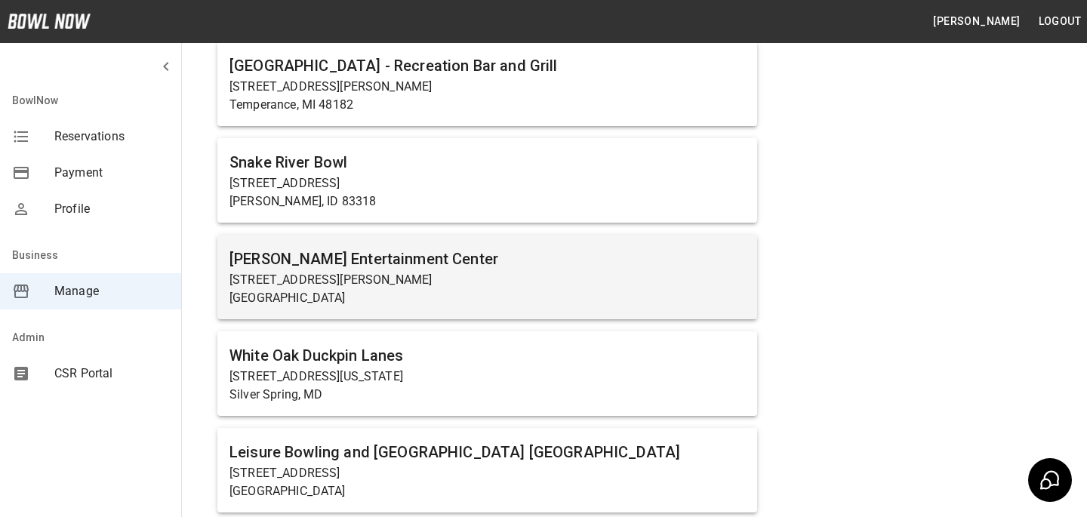
click at [405, 260] on h6 "[PERSON_NAME] Entertainment Center" at bounding box center [486, 259] width 515 height 24
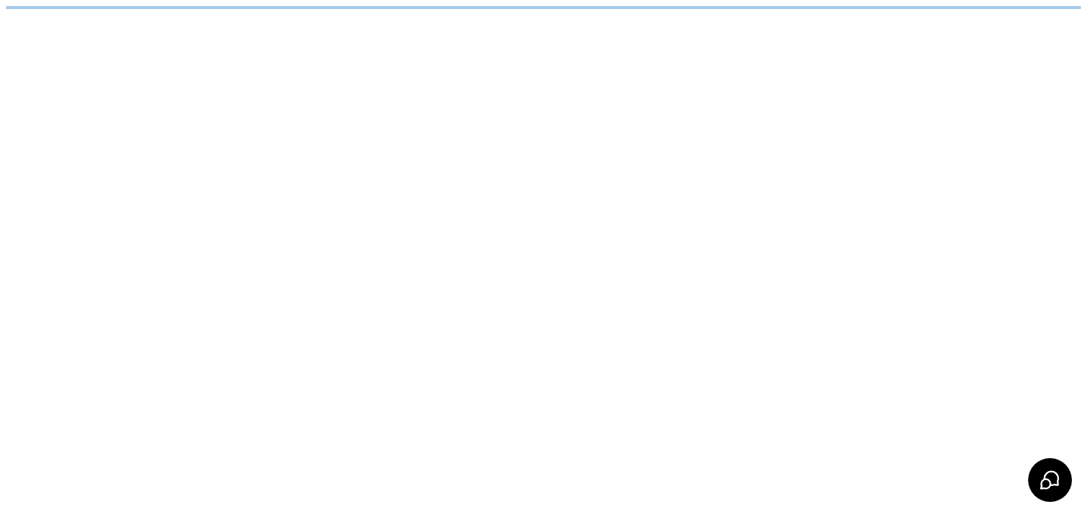
click at [405, 15] on html "/businesses/NlqNaWEUTicRG9QFi98F/reservations" at bounding box center [543, 7] width 1087 height 15
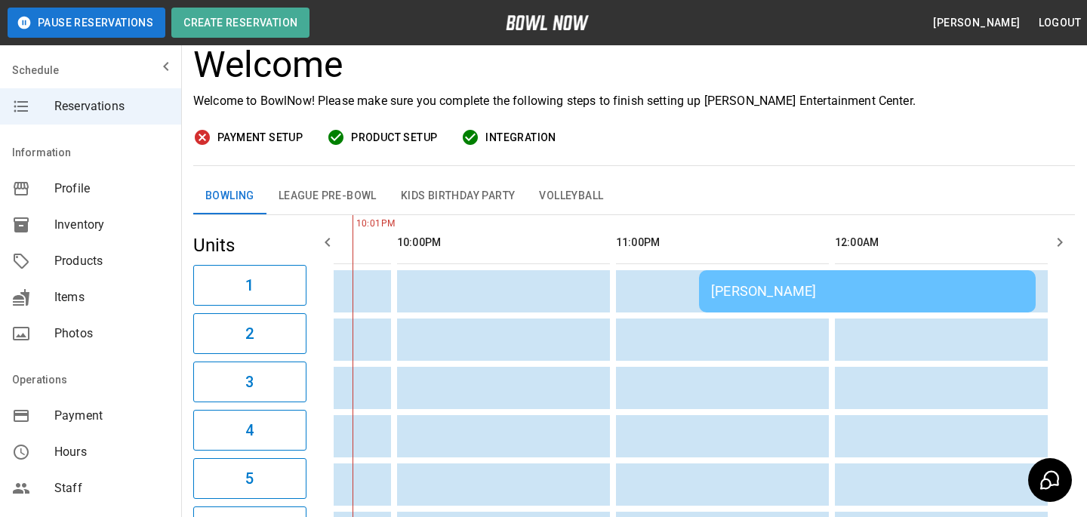
click at [802, 287] on div "Alex Haglund" at bounding box center [867, 291] width 312 height 16
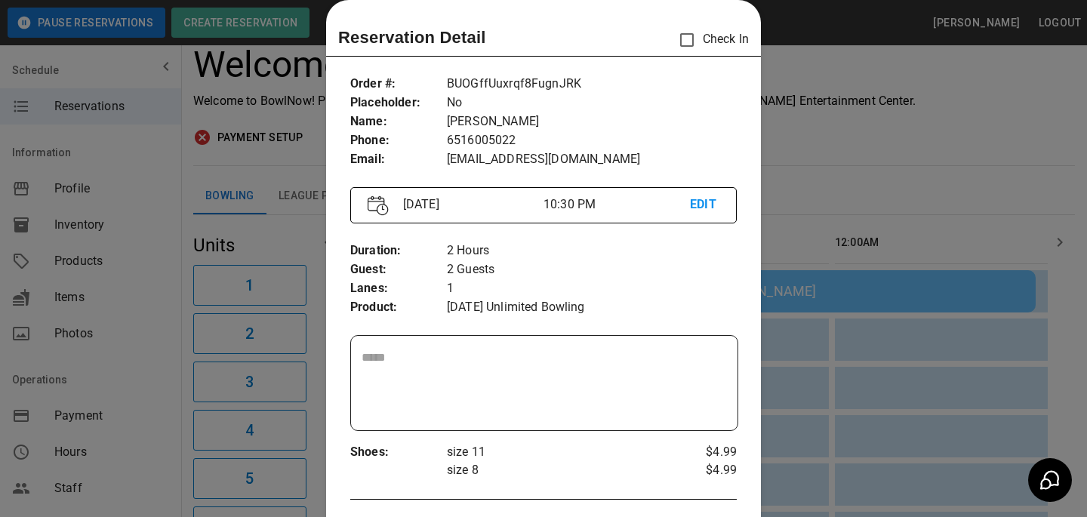
click at [869, 282] on div at bounding box center [543, 258] width 1087 height 517
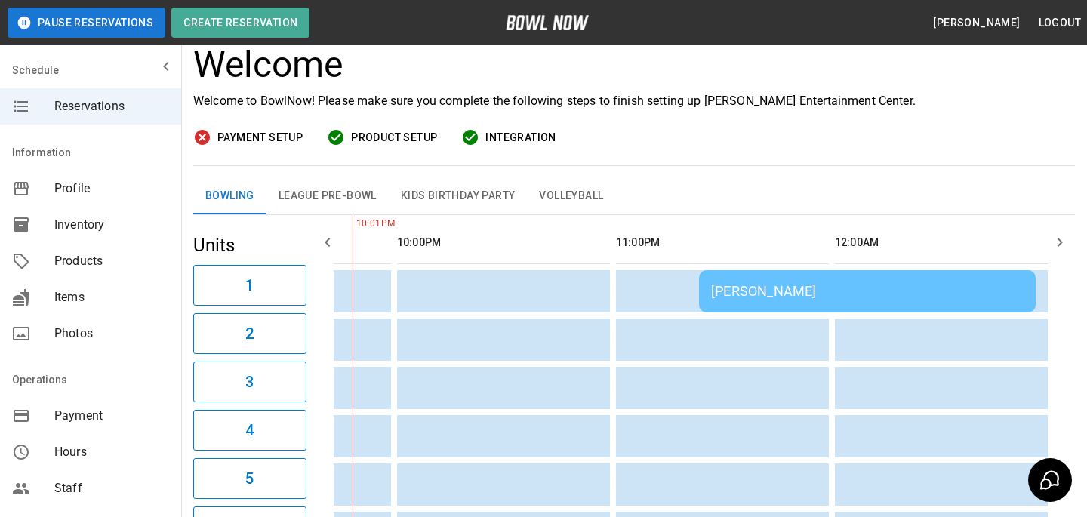
click at [801, 293] on div "Alex Haglund" at bounding box center [867, 291] width 312 height 16
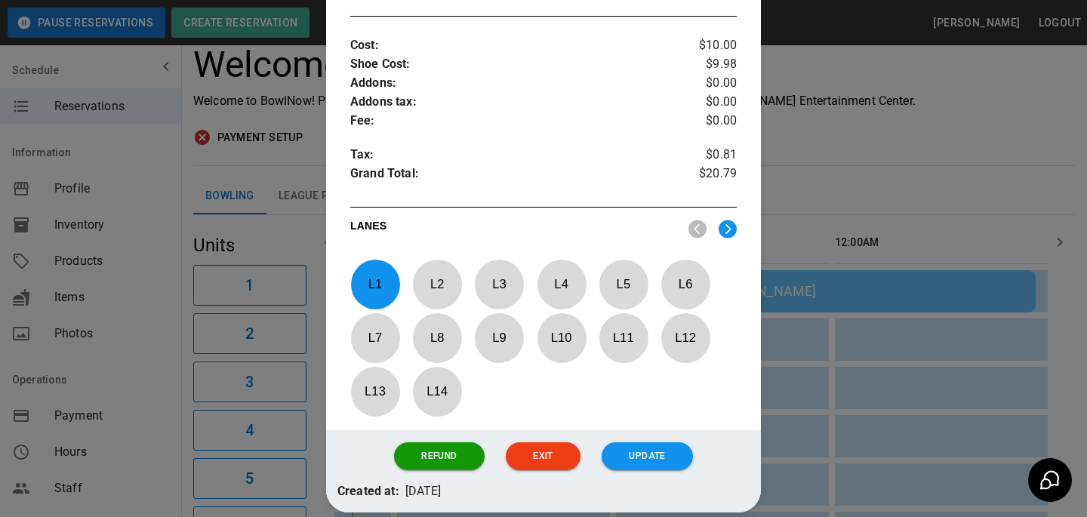
click at [424, 275] on p "L 2" at bounding box center [437, 283] width 50 height 35
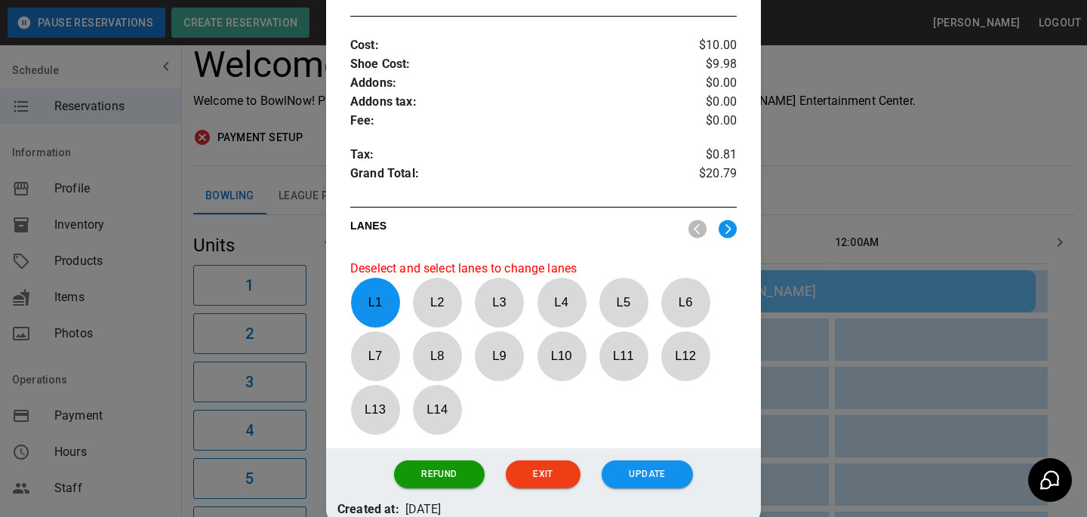
click at [382, 294] on p "L 1" at bounding box center [375, 302] width 50 height 35
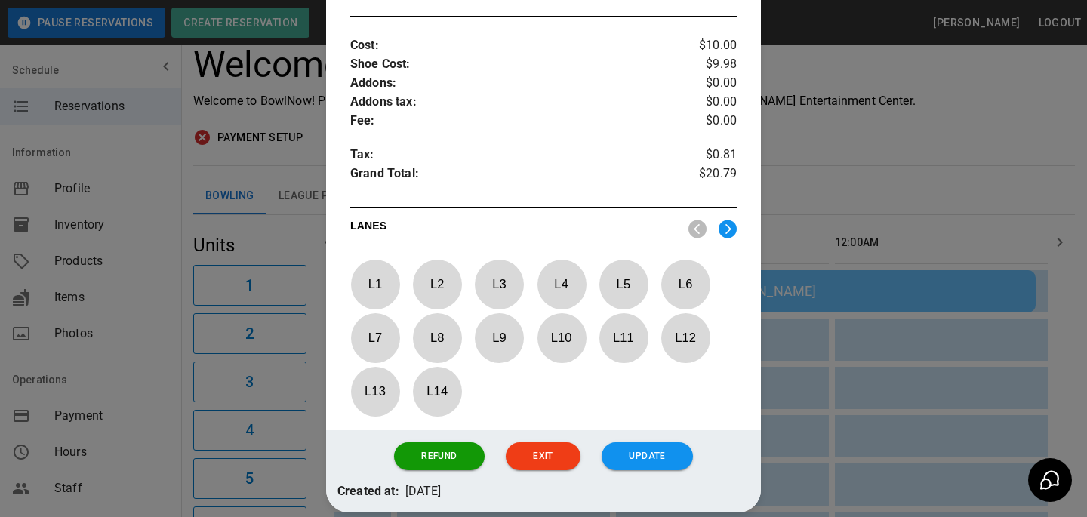
click at [411, 294] on div "L 1 L 2 L 3 L 4 L 5 L 6 L 7 L 8 L 9 L 10 L 11 L 12 L 13 L 14" at bounding box center [543, 334] width 386 height 148
click at [443, 292] on p "L 2" at bounding box center [437, 283] width 50 height 35
click at [634, 458] on button "Update" at bounding box center [646, 456] width 91 height 28
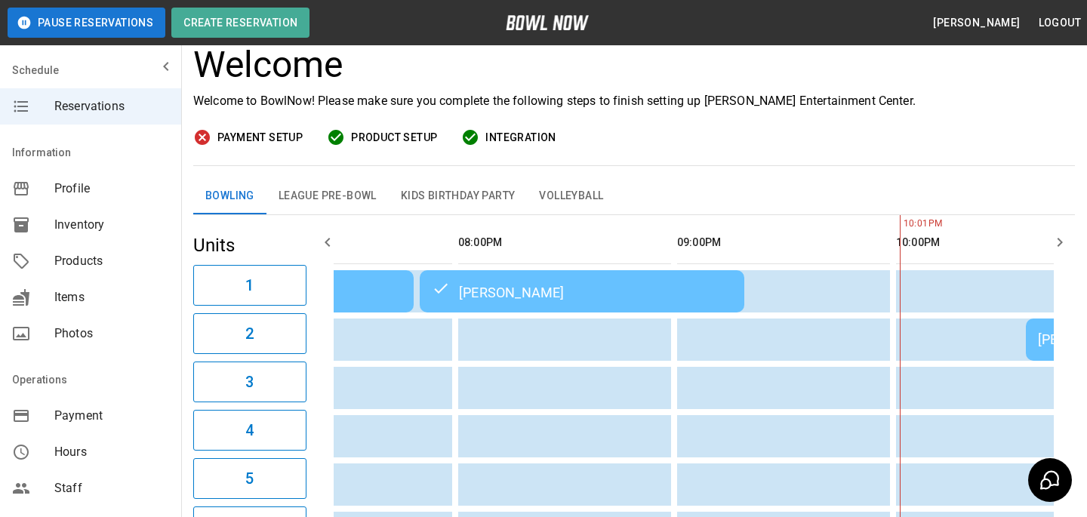
click at [580, 292] on div "Matt Wosje" at bounding box center [582, 291] width 300 height 18
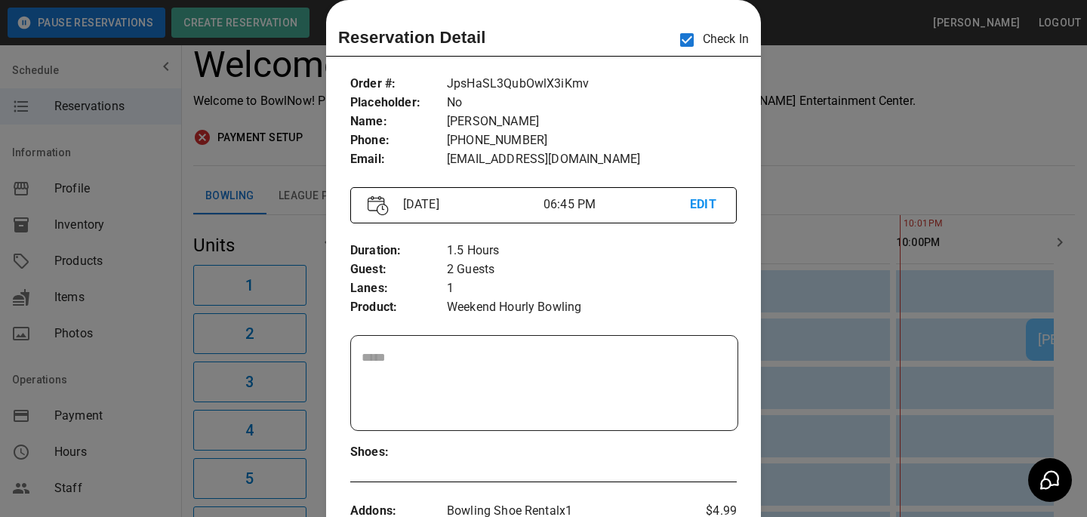
click at [878, 279] on div at bounding box center [543, 258] width 1087 height 517
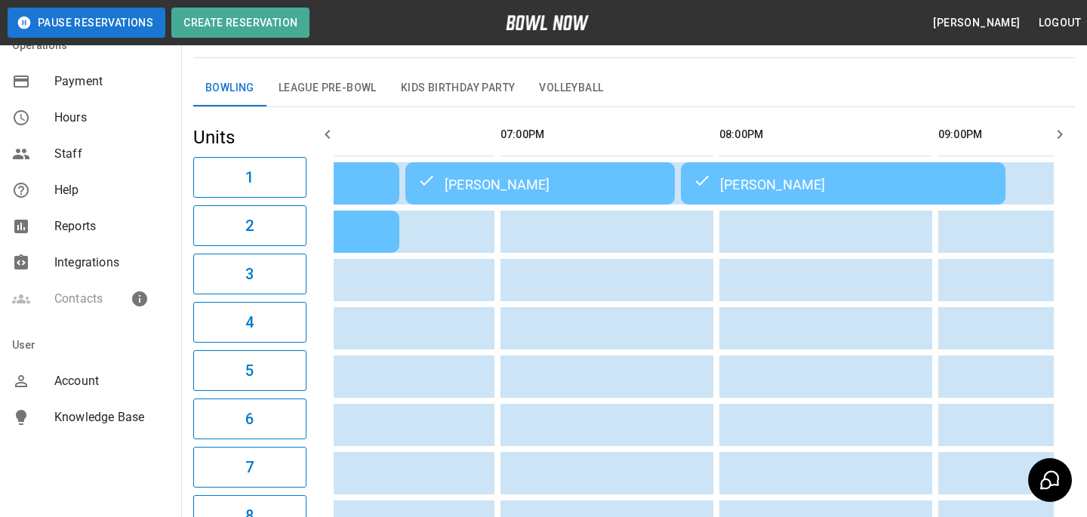
click at [118, 379] on span "Account" at bounding box center [111, 381] width 115 height 18
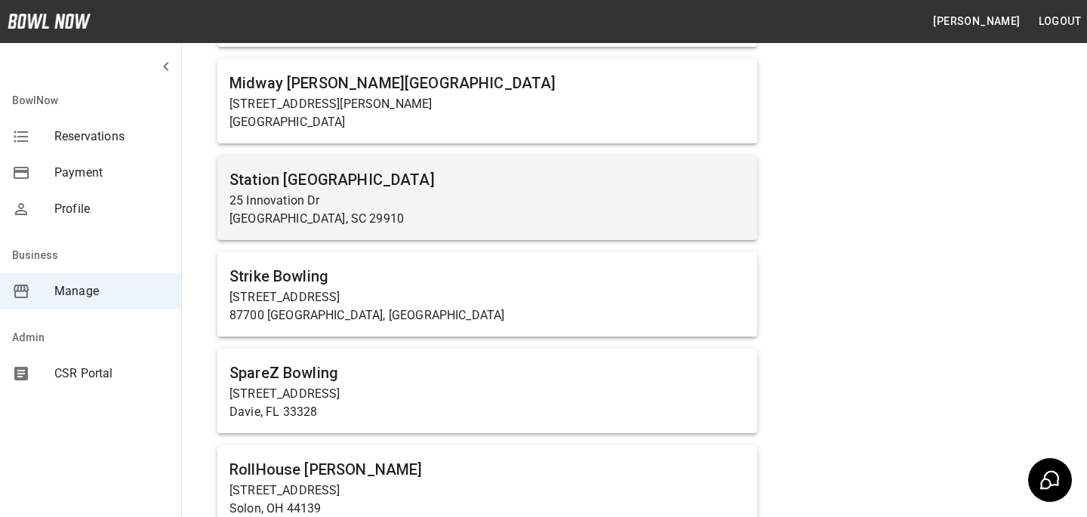
click at [457, 179] on h6 "Station [GEOGRAPHIC_DATA]" at bounding box center [486, 180] width 515 height 24
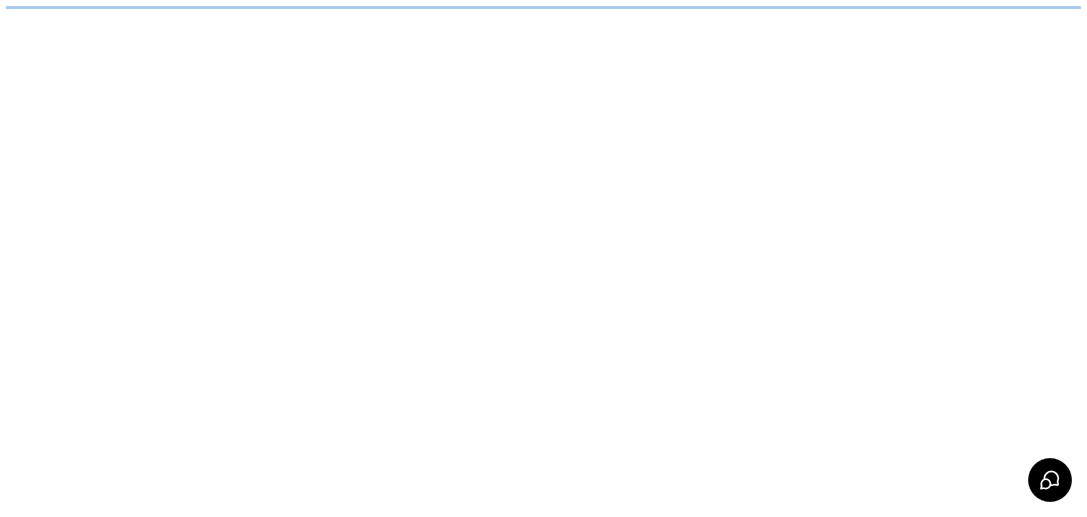
click at [457, 15] on html "/businesses/7xV5x8mBkmHOh88W8ZJ6/reservations" at bounding box center [543, 7] width 1087 height 15
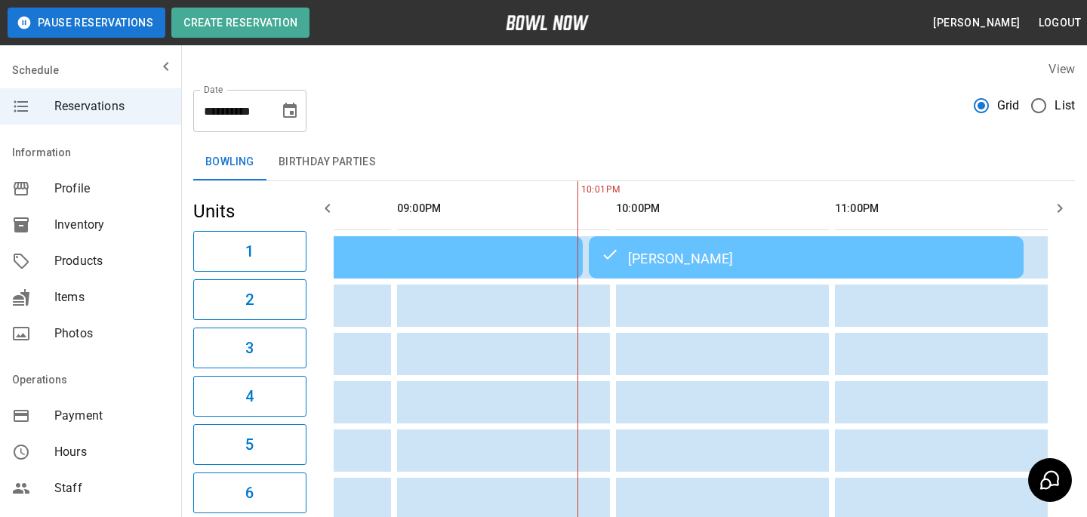
click at [669, 243] on td "Jaye Winemiller" at bounding box center [806, 257] width 435 height 42
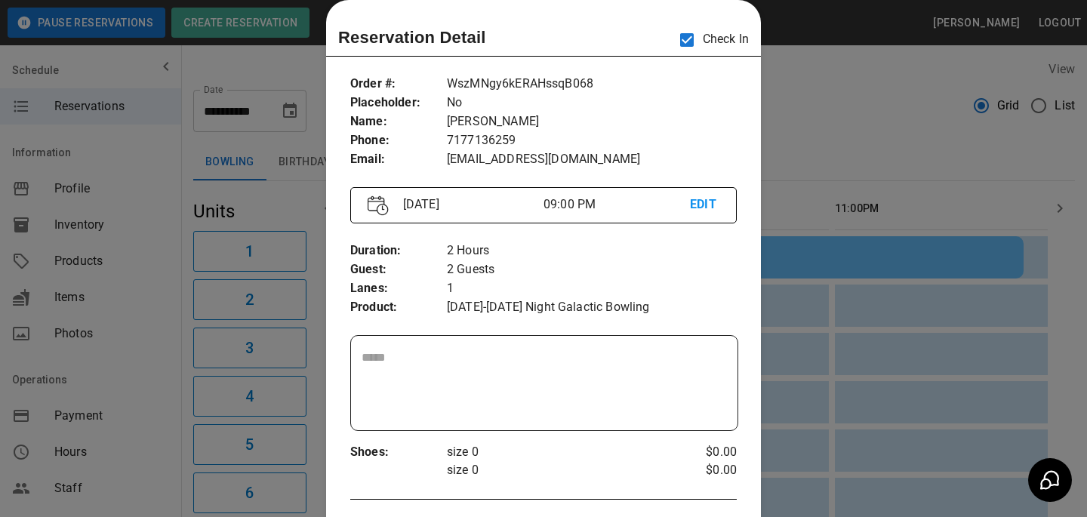
click at [824, 241] on div at bounding box center [543, 258] width 1087 height 517
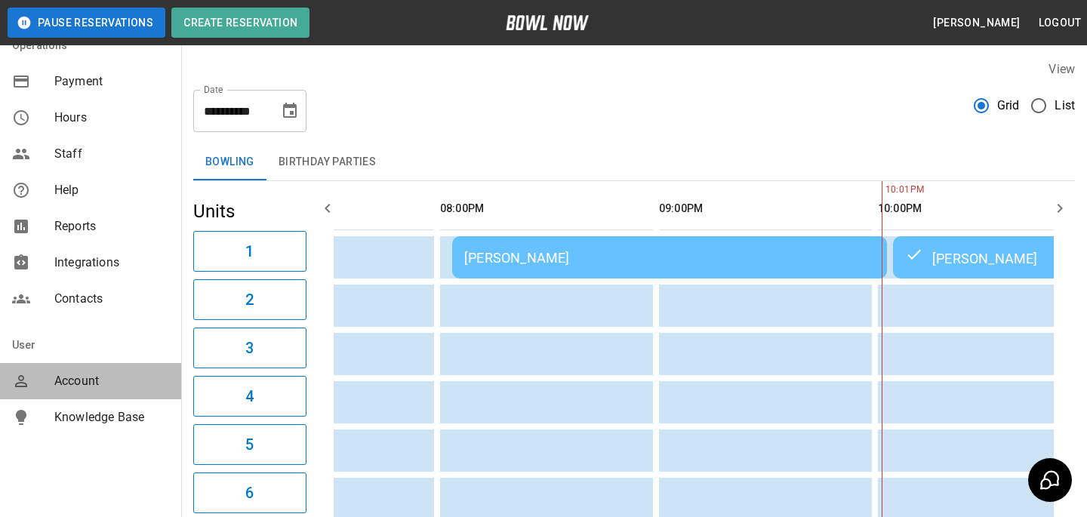
click at [82, 367] on div "Account" at bounding box center [90, 381] width 181 height 36
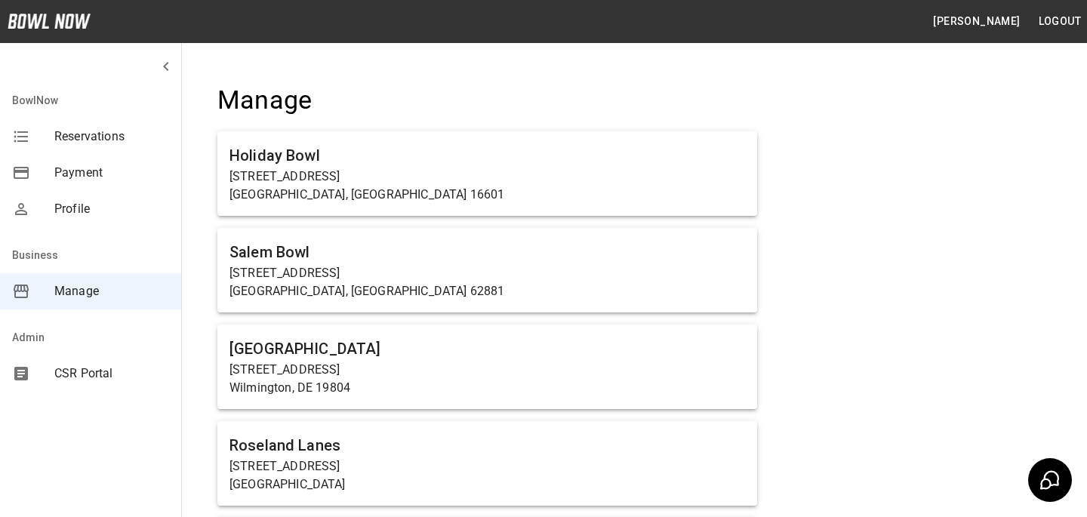
scroll to position [959, 0]
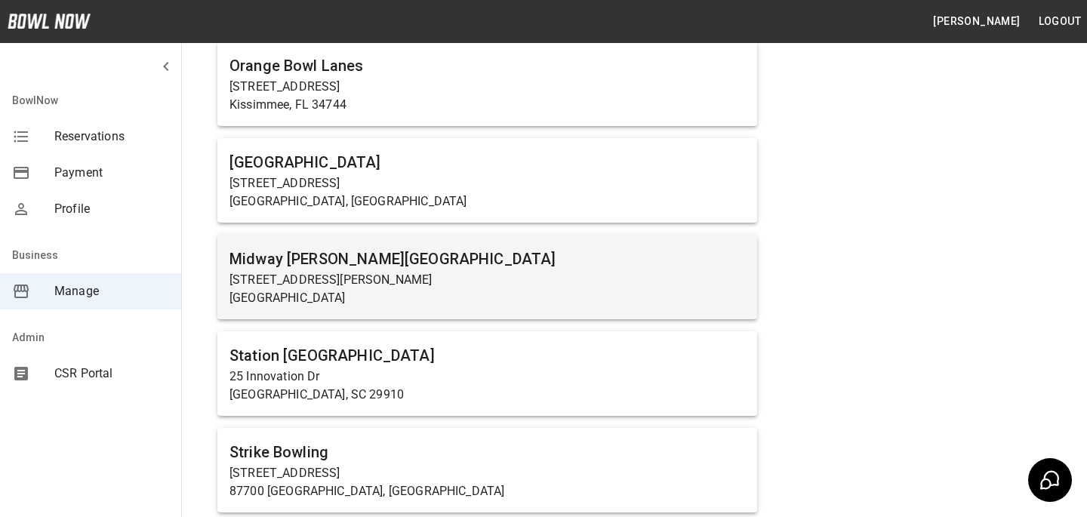
click at [309, 245] on div "Midway [PERSON_NAME][GEOGRAPHIC_DATA] [STREET_ADDRESS][PERSON_NAME]" at bounding box center [487, 277] width 540 height 85
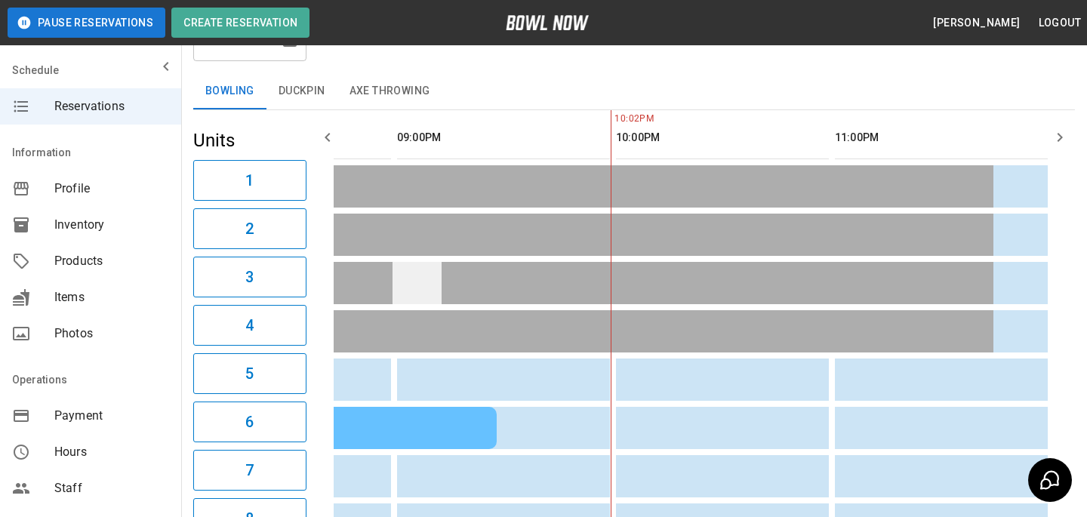
scroll to position [70, 0]
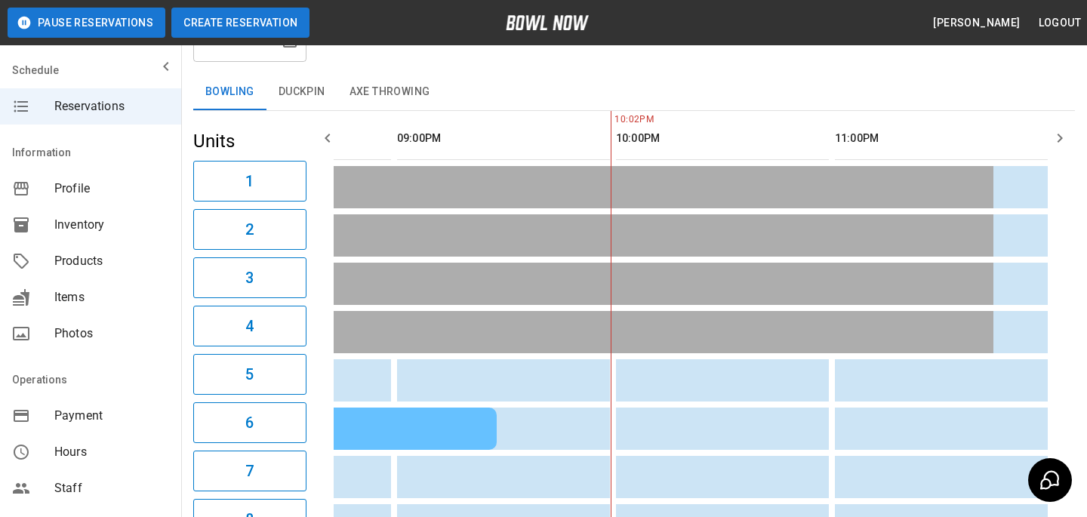
click at [285, 24] on button "Create Reservation" at bounding box center [240, 23] width 138 height 30
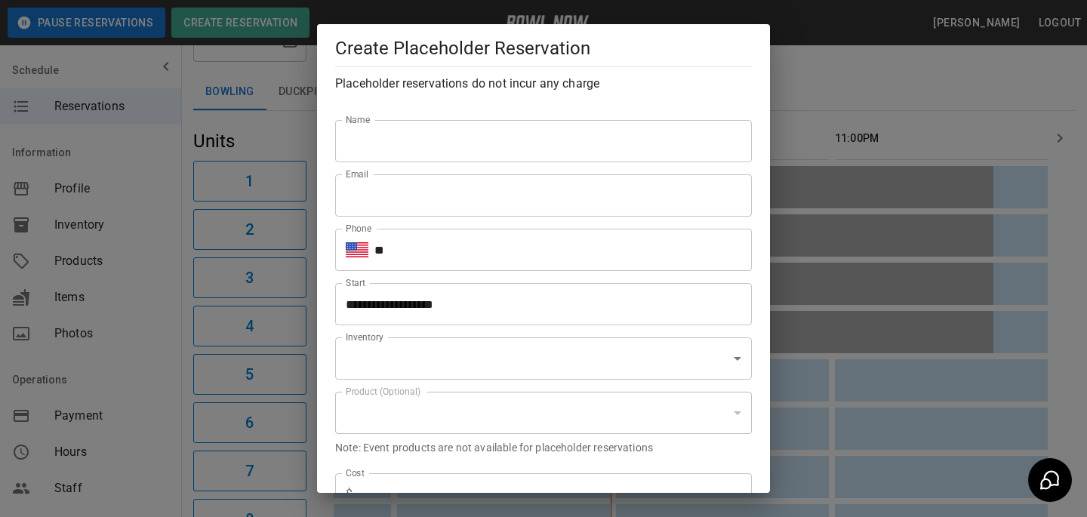
type input "**********"
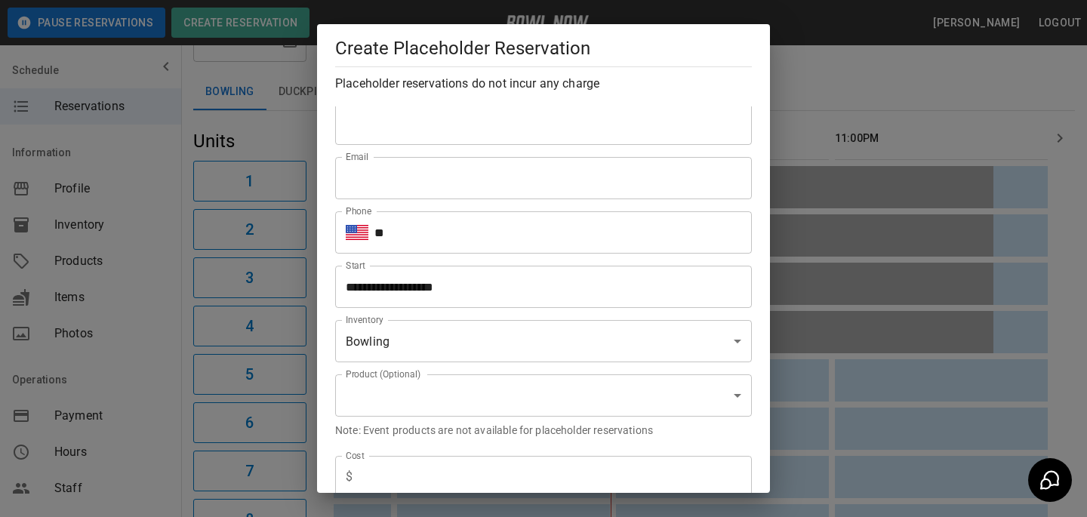
scroll to position [20, 0]
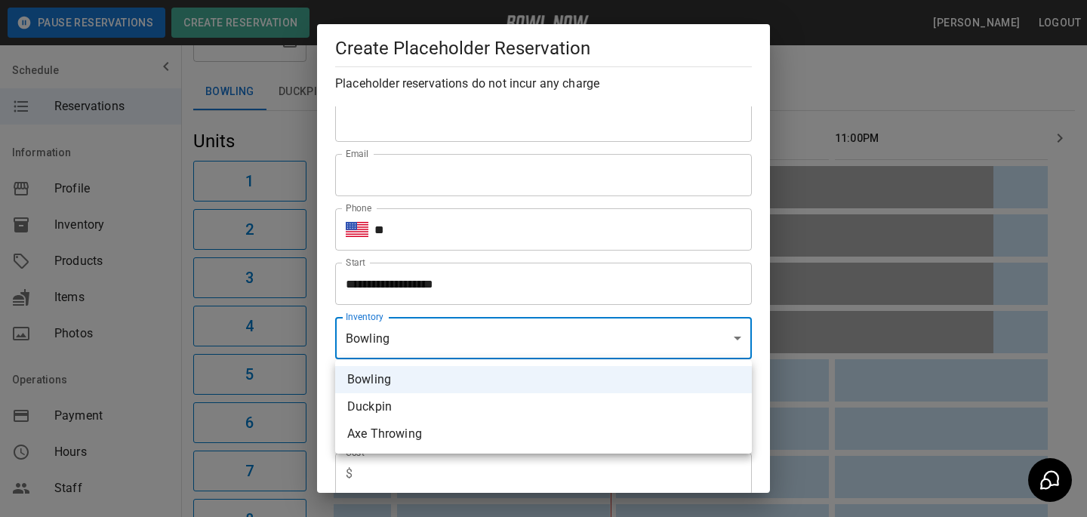
click at [579, 278] on div at bounding box center [543, 258] width 1087 height 517
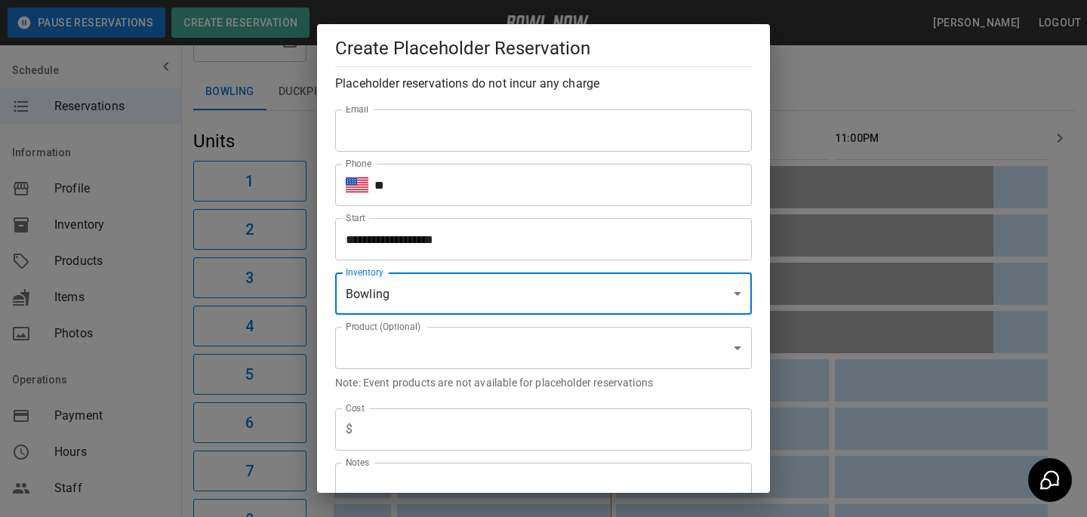
scroll to position [80, 0]
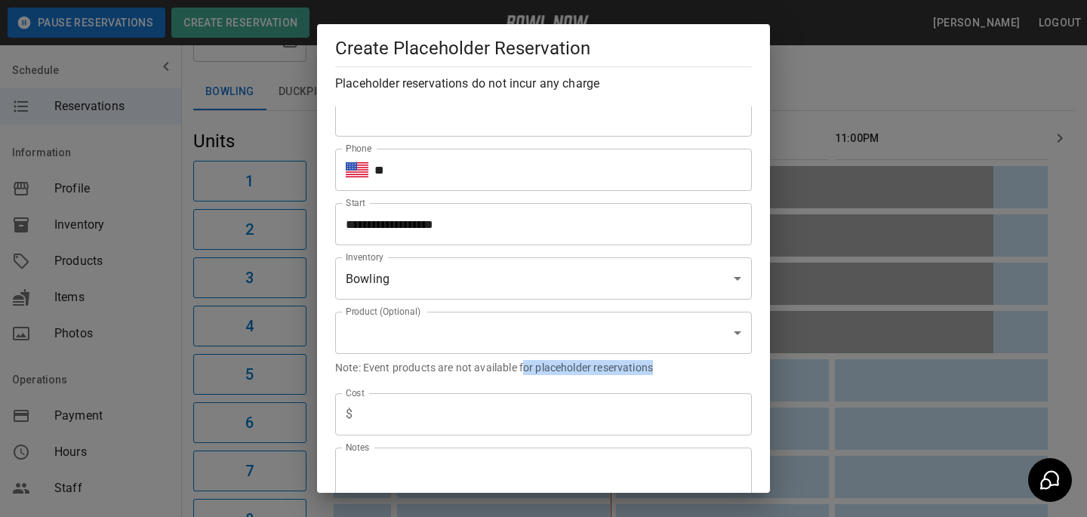
drag, startPoint x: 525, startPoint y: 368, endPoint x: 695, endPoint y: 369, distance: 169.8
click at [695, 369] on p "Note: Event products are not available for placeholder reservations" at bounding box center [543, 367] width 417 height 15
drag, startPoint x: 693, startPoint y: 369, endPoint x: 364, endPoint y: 366, distance: 329.1
click at [364, 366] on p "Note: Event products are not available for placeholder reservations" at bounding box center [543, 367] width 417 height 15
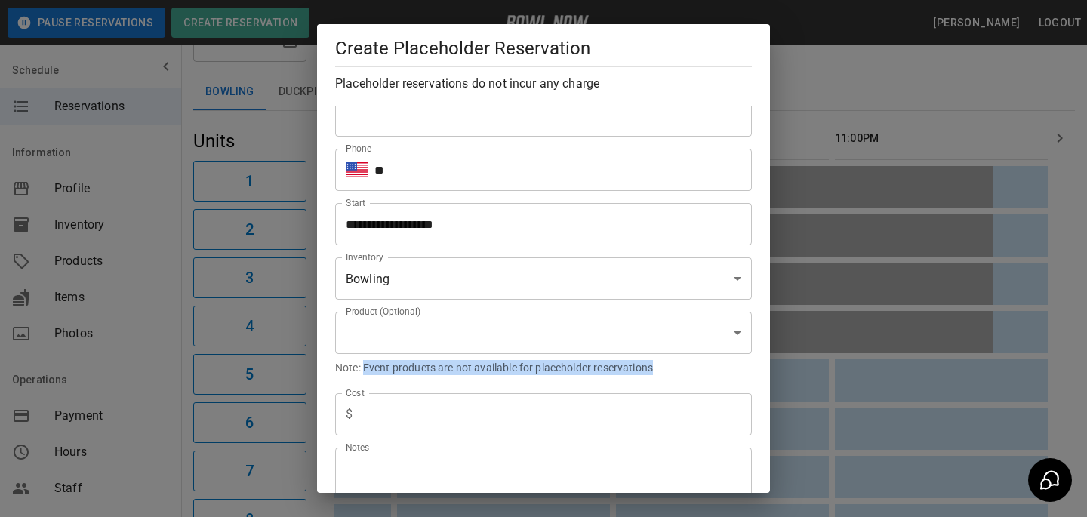
click at [364, 366] on p "Note: Event products are not available for placeholder reservations" at bounding box center [543, 367] width 417 height 15
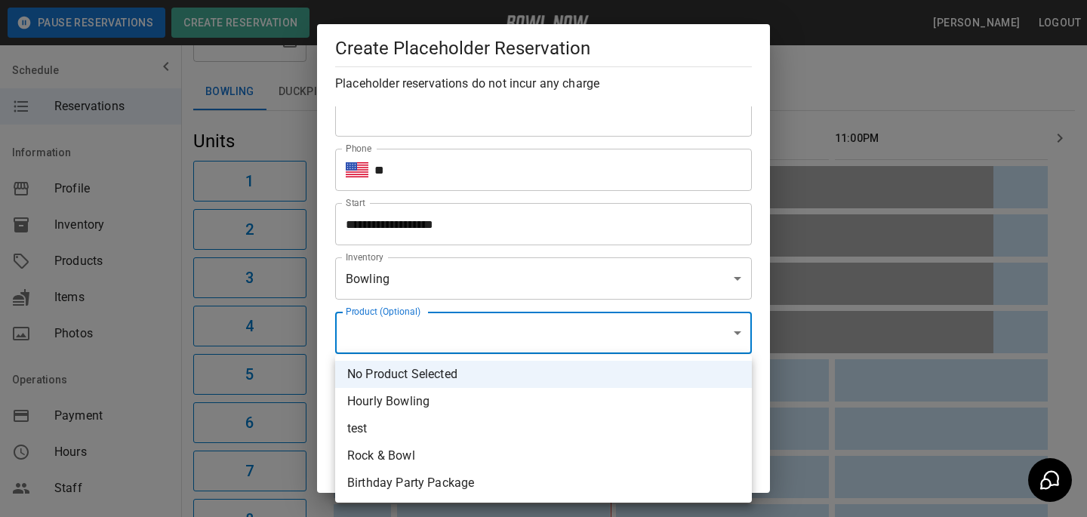
click at [447, 383] on li "No Product Selected" at bounding box center [543, 374] width 417 height 27
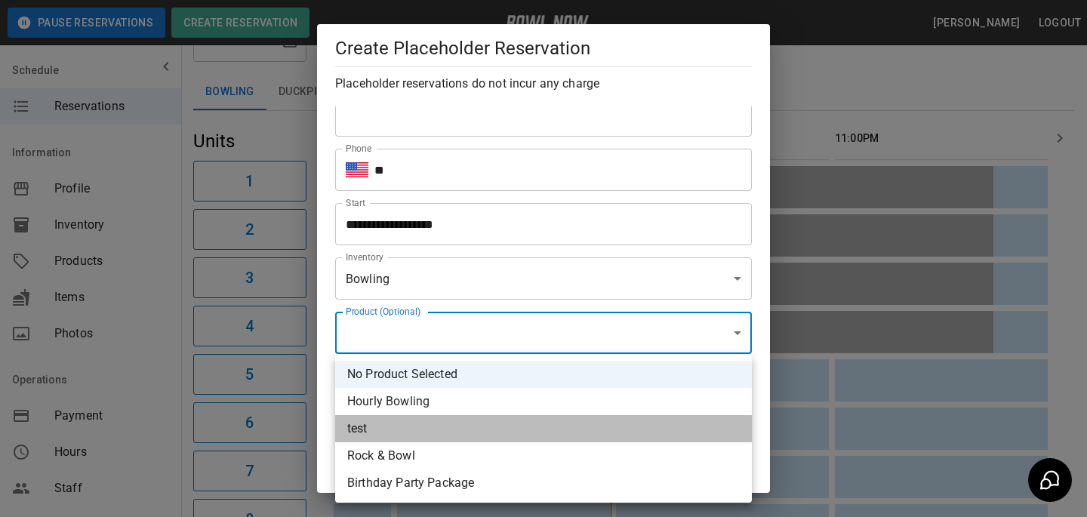
click at [471, 430] on li "test" at bounding box center [543, 428] width 417 height 27
type input "**********"
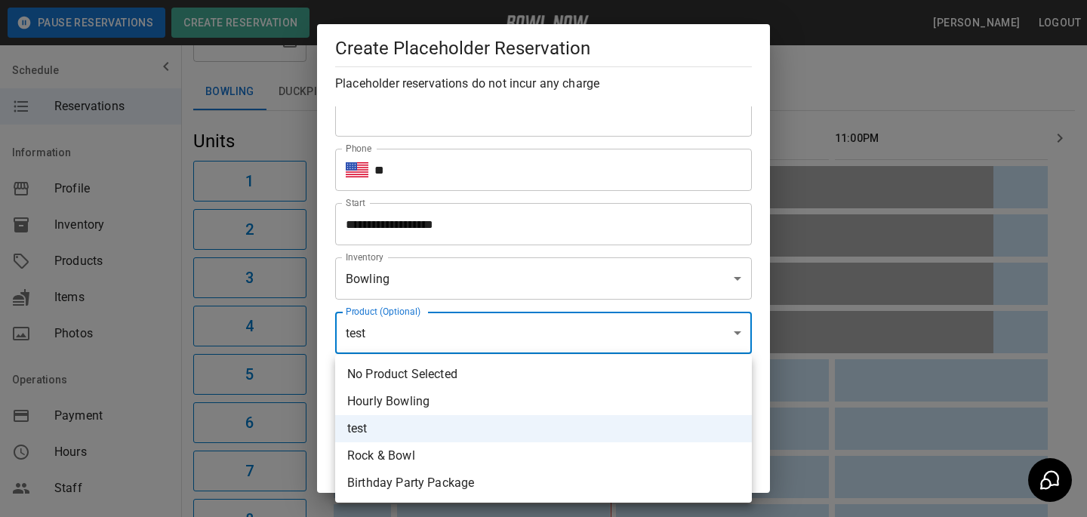
click at [485, 385] on li "No Product Selected" at bounding box center [543, 374] width 417 height 27
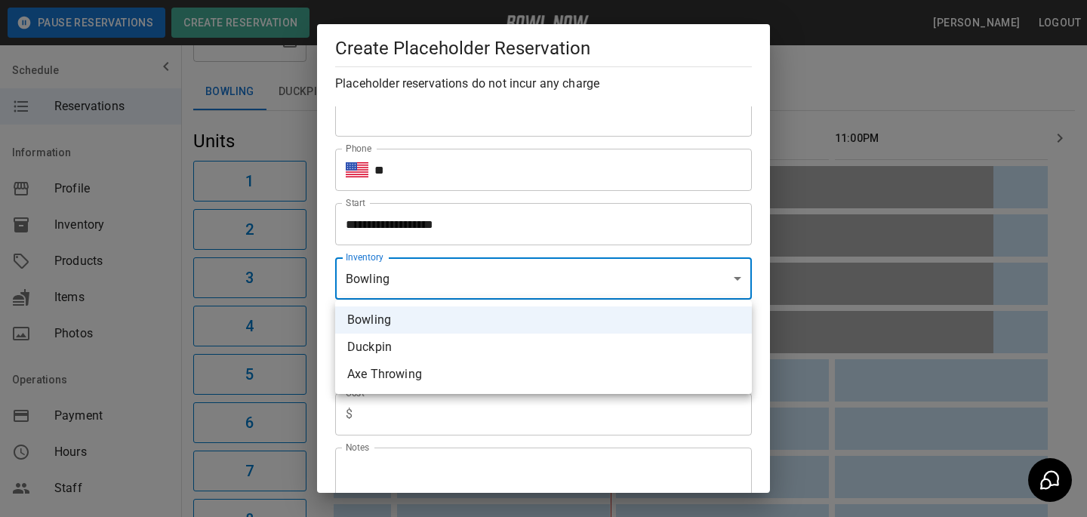
click at [528, 174] on div at bounding box center [543, 258] width 1087 height 517
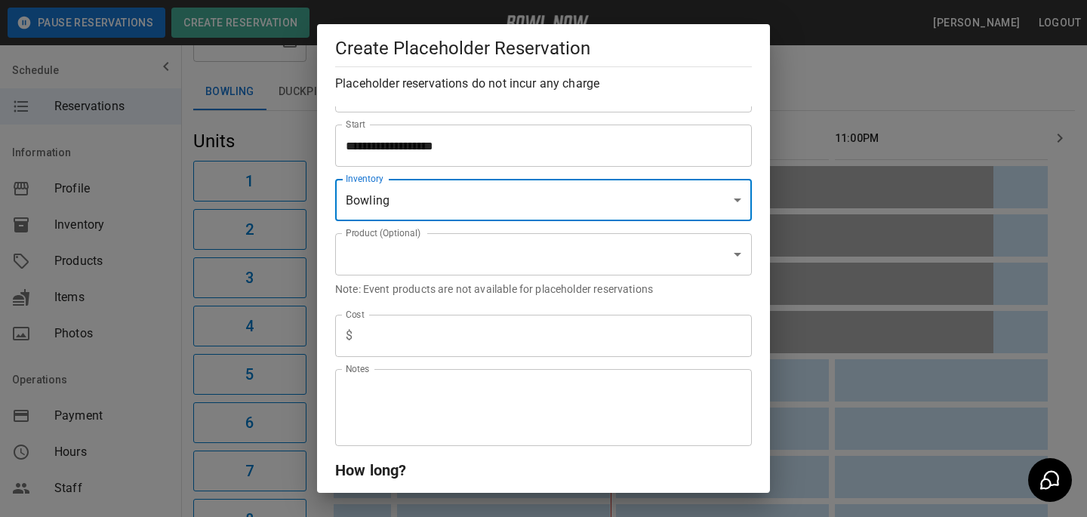
scroll to position [158, 0]
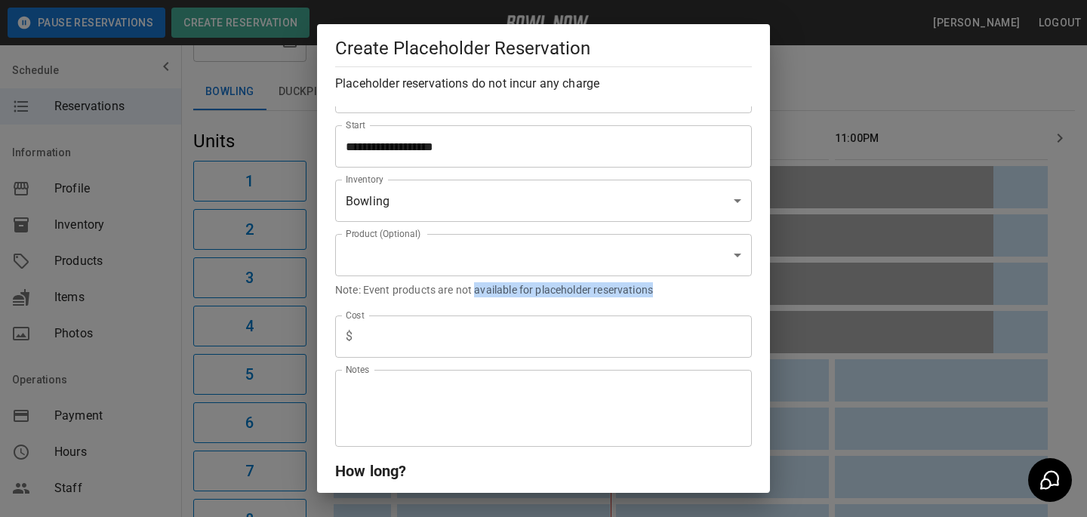
drag, startPoint x: 475, startPoint y: 296, endPoint x: 714, endPoint y: 295, distance: 238.5
click at [717, 295] on p "Note: Event products are not available for placeholder reservations" at bounding box center [543, 289] width 417 height 15
click at [714, 295] on p "Note: Event products are not available for placeholder reservations" at bounding box center [543, 289] width 417 height 15
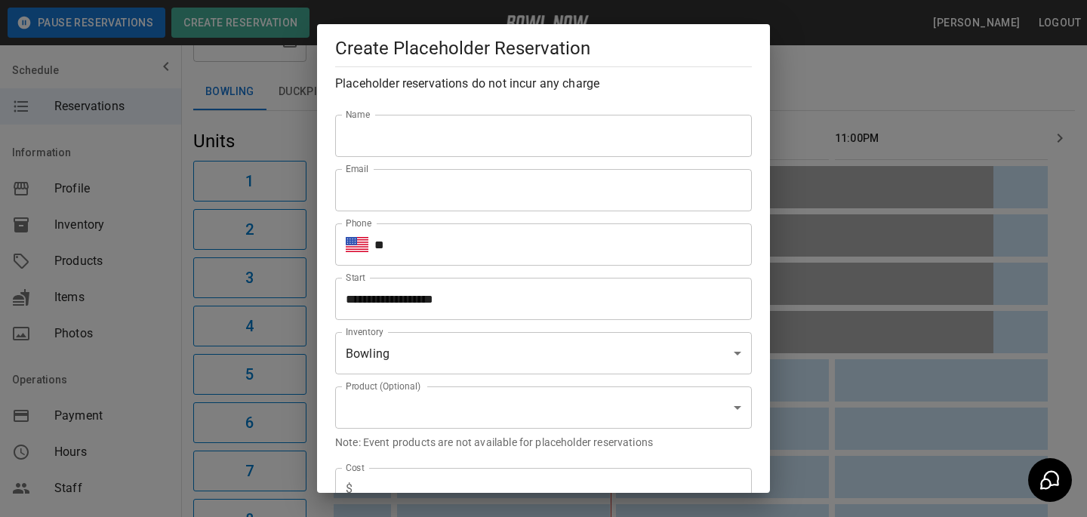
scroll to position [0, 0]
click at [906, 220] on div "**********" at bounding box center [543, 258] width 1087 height 517
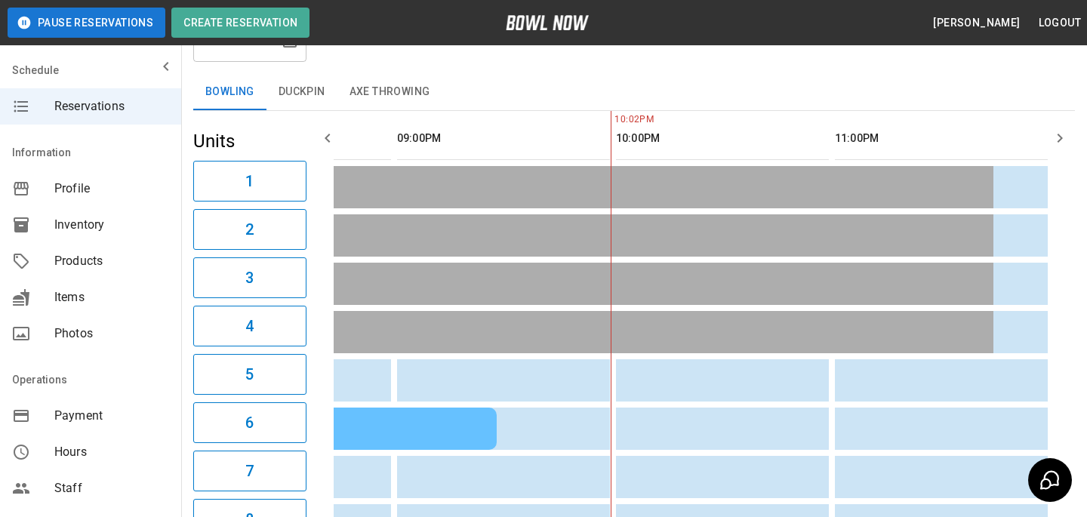
scroll to position [389, 0]
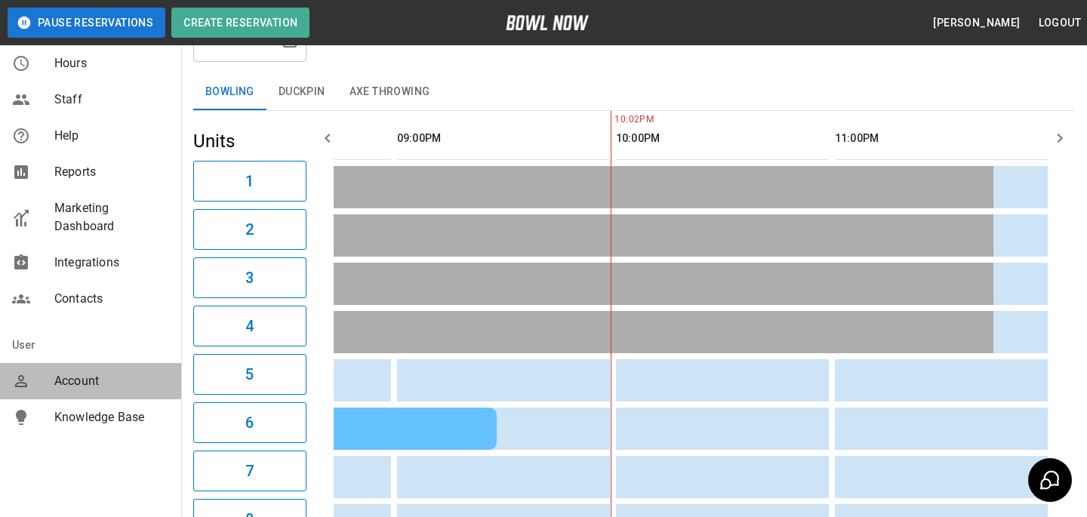
click at [52, 378] on div "mailbox folders" at bounding box center [33, 381] width 42 height 18
